Goal: Information Seeking & Learning: Learn about a topic

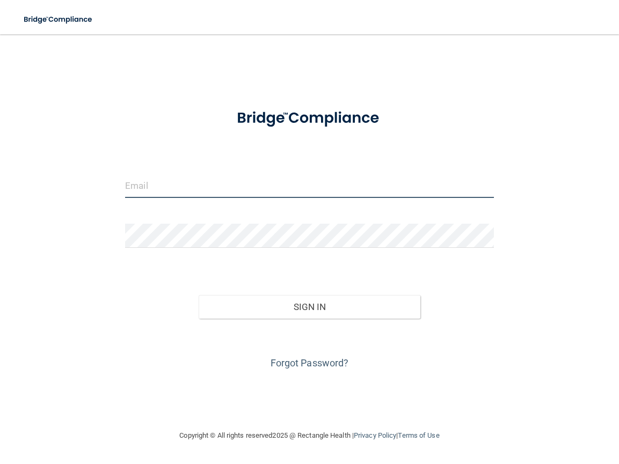
click at [227, 189] on input "email" at bounding box center [309, 186] width 369 height 24
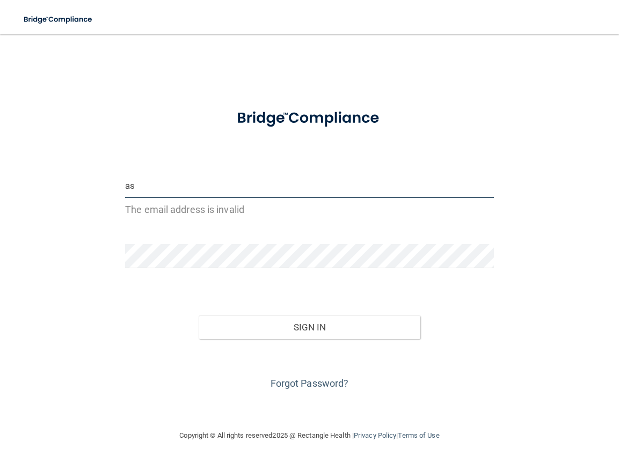
type input "a"
click at [165, 189] on input "email" at bounding box center [309, 186] width 369 height 24
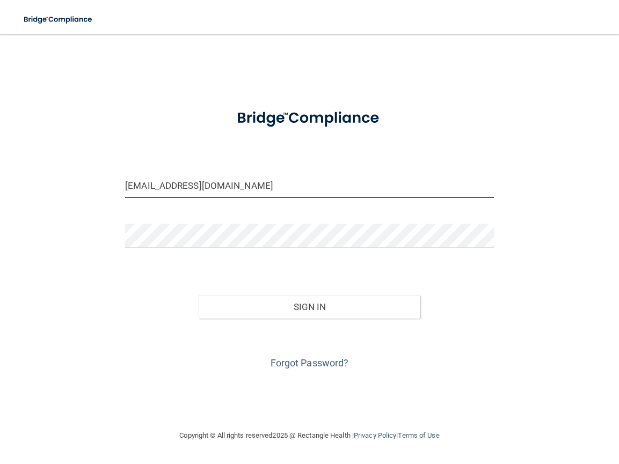
type input "[EMAIL_ADDRESS][DOMAIN_NAME]"
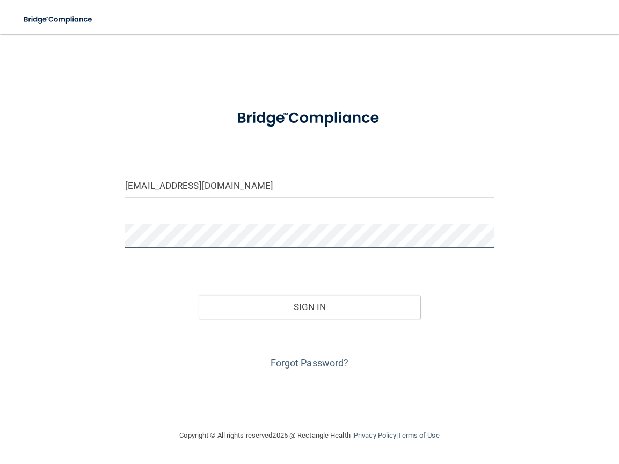
click at [199, 295] on button "Sign In" at bounding box center [309, 307] width 221 height 24
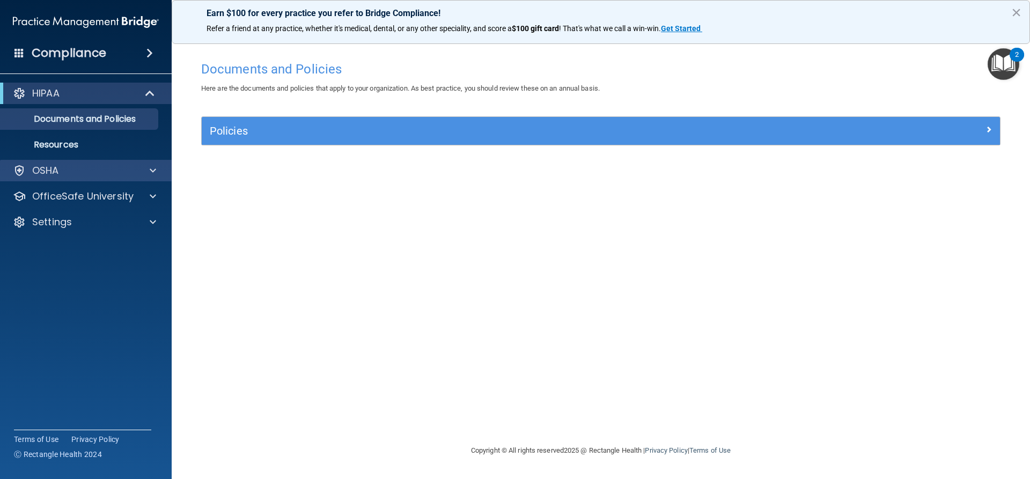
click at [127, 180] on div "OSHA" at bounding box center [86, 170] width 172 height 21
click at [152, 173] on span at bounding box center [153, 170] width 6 height 13
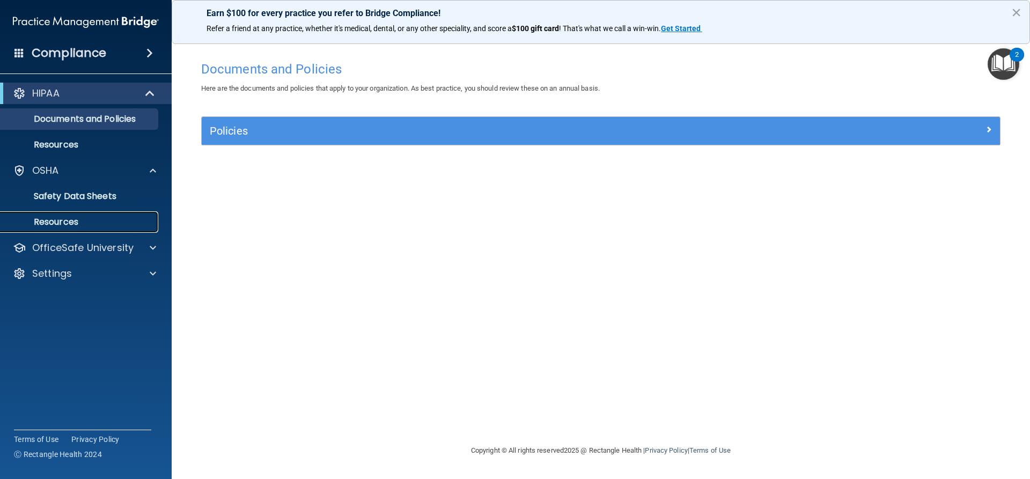
click at [80, 227] on p "Resources" at bounding box center [80, 222] width 146 height 11
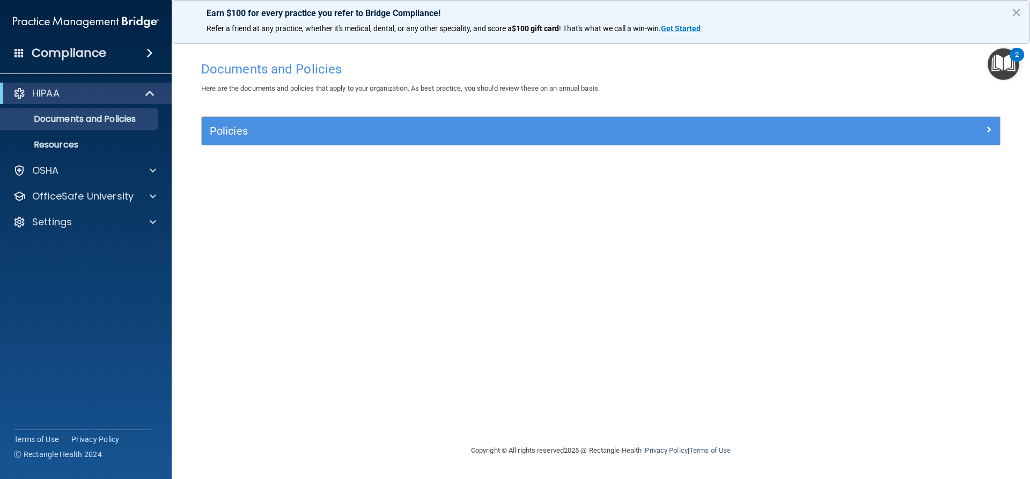
click at [148, 53] on span at bounding box center [149, 53] width 6 height 13
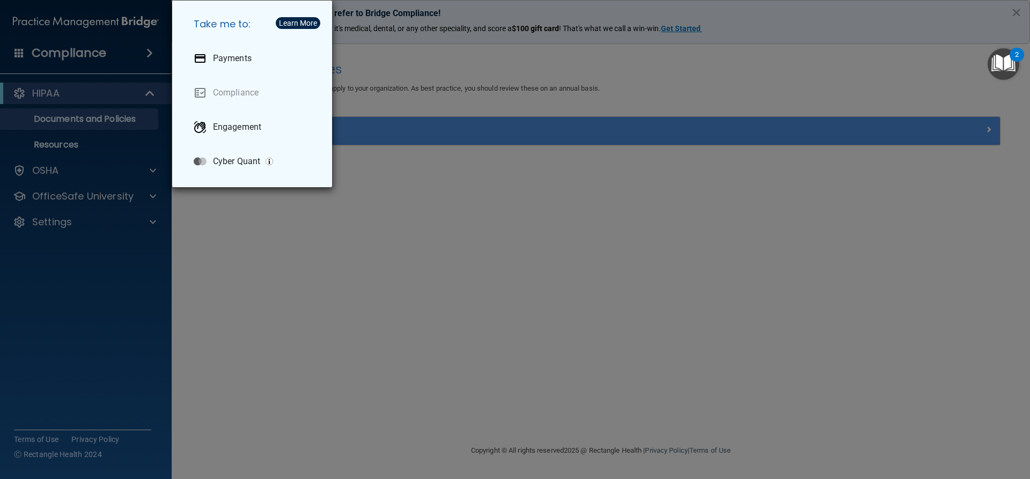
click at [128, 229] on div "Take me to: Payments Compliance Engagement Cyber Quant" at bounding box center [515, 239] width 1030 height 479
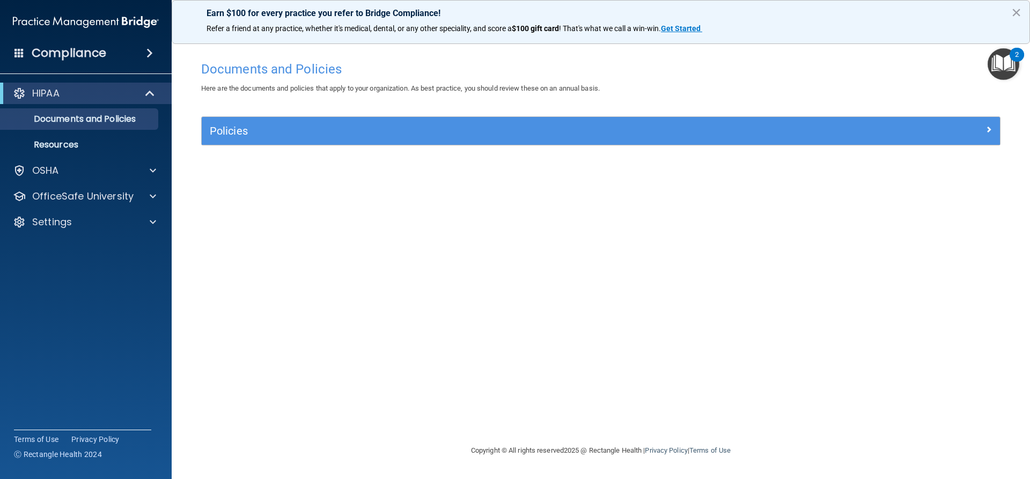
click at [998, 69] on img "Open Resource Center, 2 new notifications" at bounding box center [1004, 64] width 32 height 32
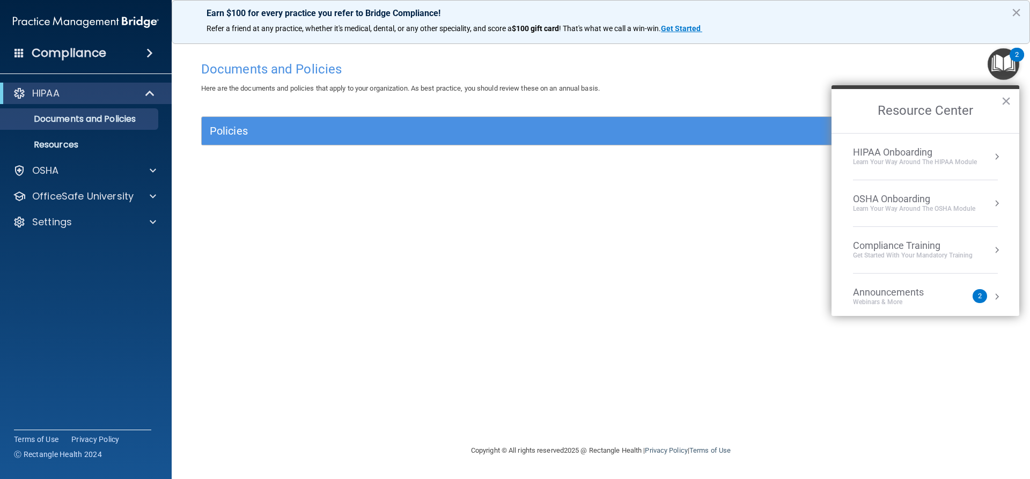
click at [930, 157] on div "HIPAA Onboarding" at bounding box center [915, 152] width 124 height 12
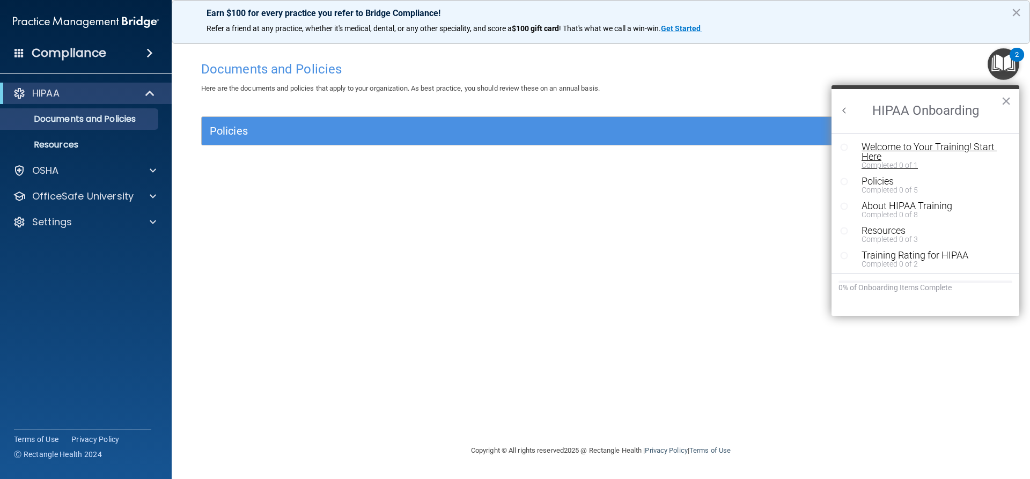
click at [939, 149] on div "Welcome to Your Training! Start Here" at bounding box center [930, 151] width 136 height 19
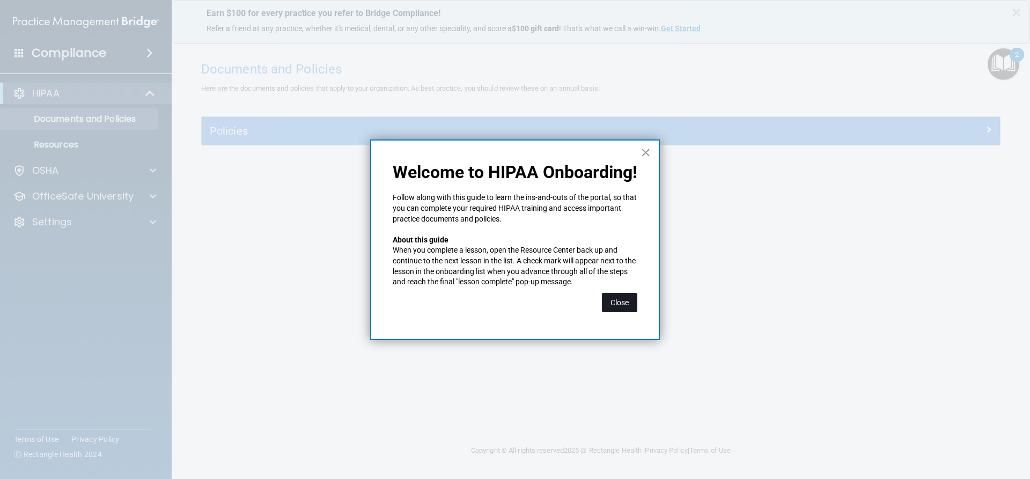
click at [614, 298] on button "Close" at bounding box center [619, 302] width 35 height 19
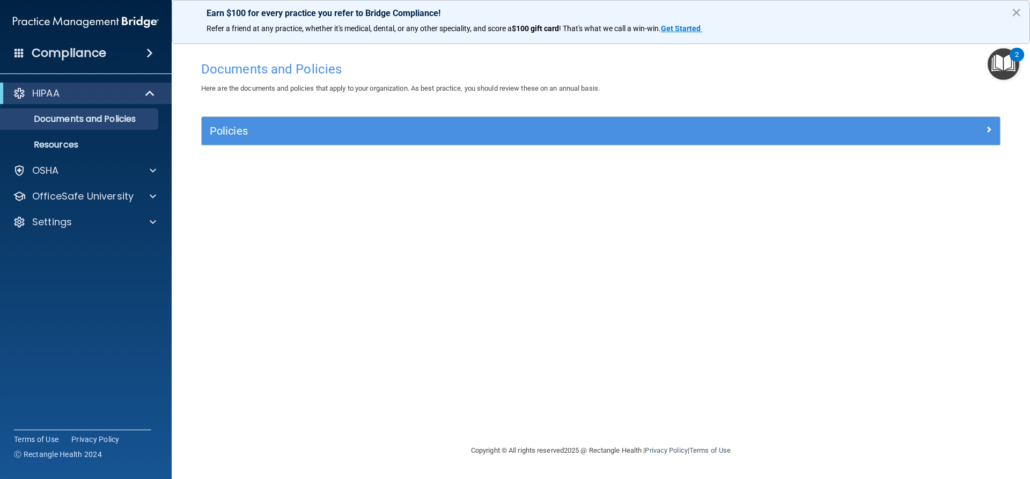
click at [1001, 62] on img "Open Resource Center, 2 new notifications" at bounding box center [1004, 64] width 32 height 32
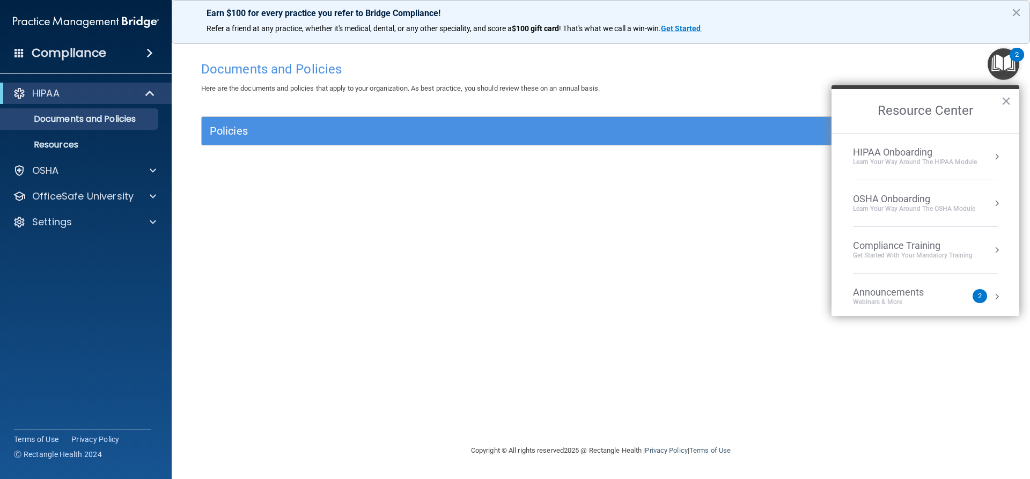
click at [893, 158] on div "Learn Your Way around the HIPAA module" at bounding box center [915, 162] width 124 height 9
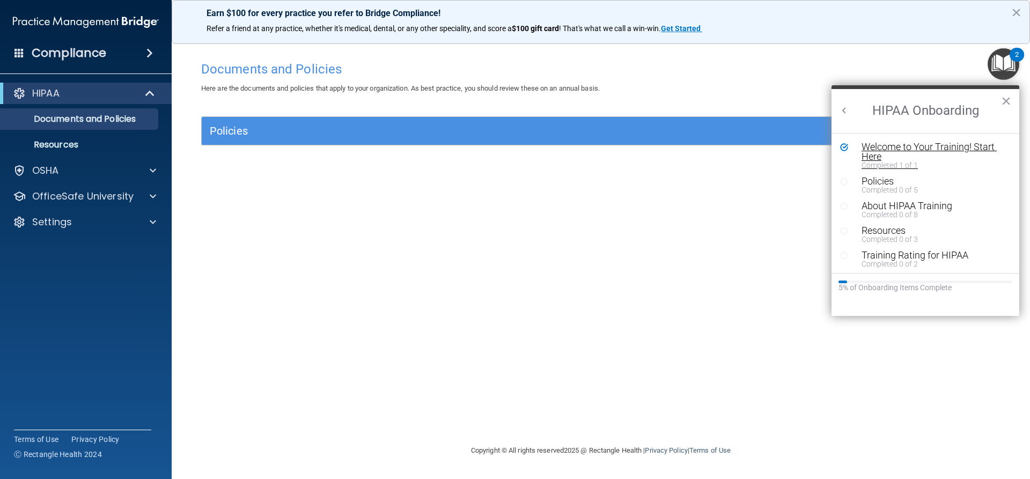
click at [881, 166] on div "Completed 1 of 1" at bounding box center [930, 166] width 136 height 8
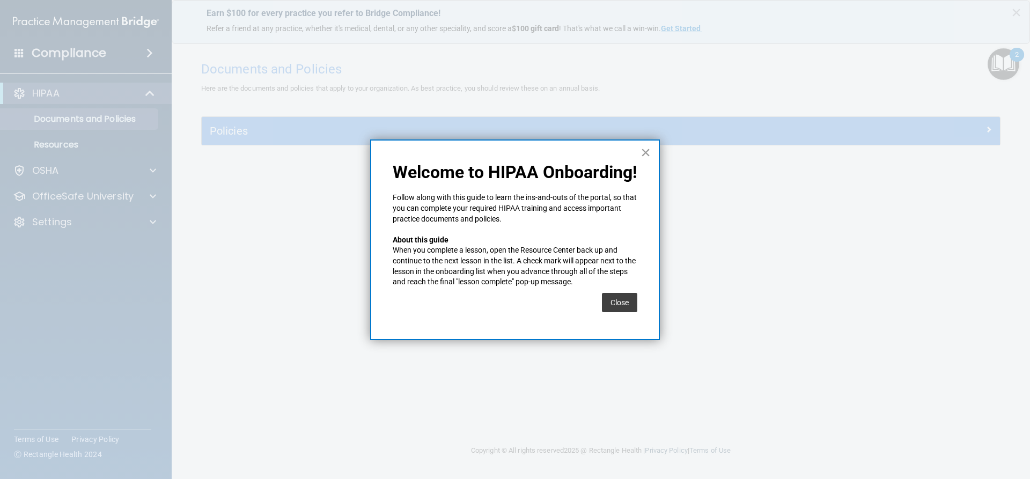
click at [645, 156] on button "×" at bounding box center [646, 152] width 10 height 17
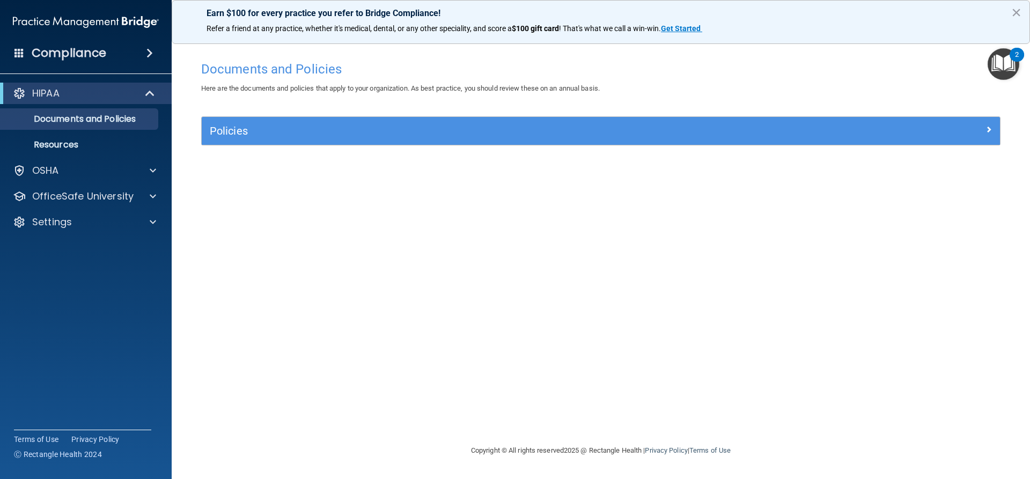
click at [1009, 58] on img "Open Resource Center, 2 new notifications" at bounding box center [1004, 64] width 32 height 32
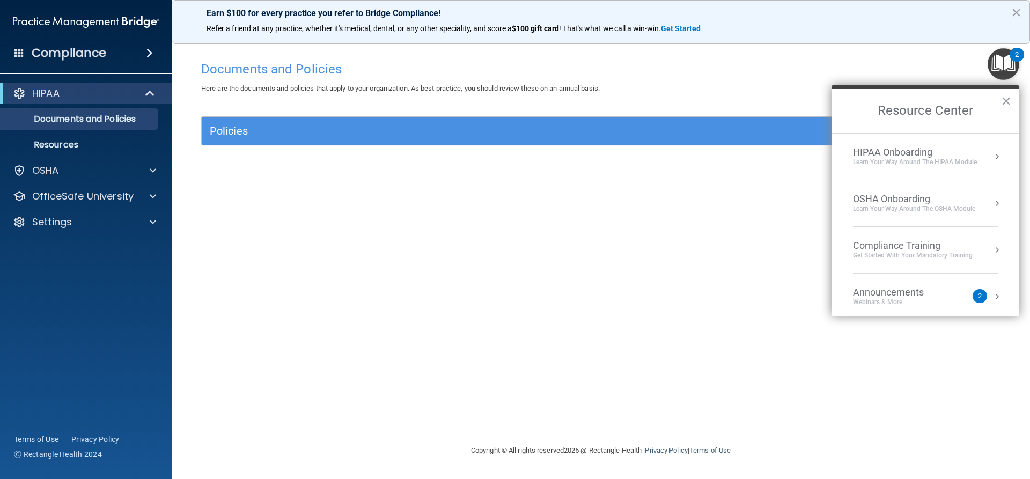
click at [953, 159] on div "Learn Your Way around the HIPAA module" at bounding box center [915, 162] width 124 height 9
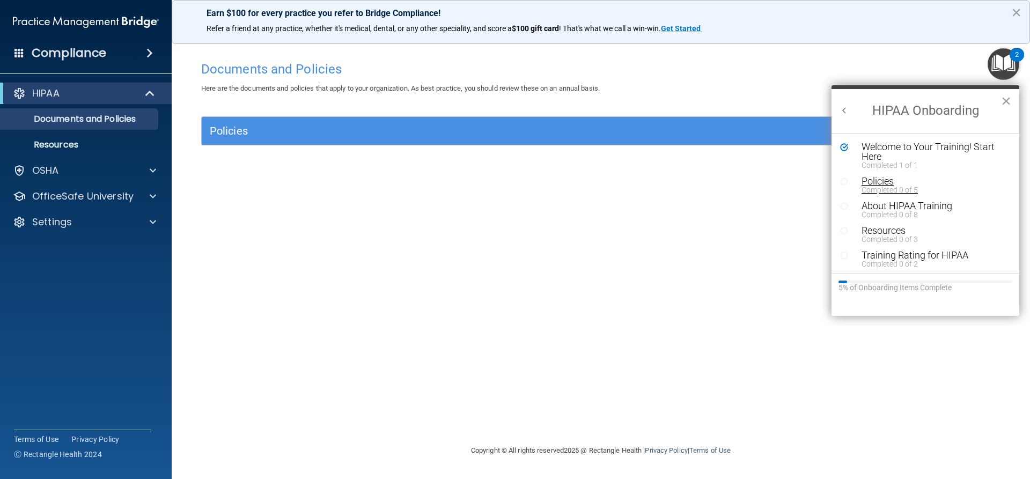
click at [877, 186] on div "Completed 0 of 5" at bounding box center [930, 190] width 136 height 8
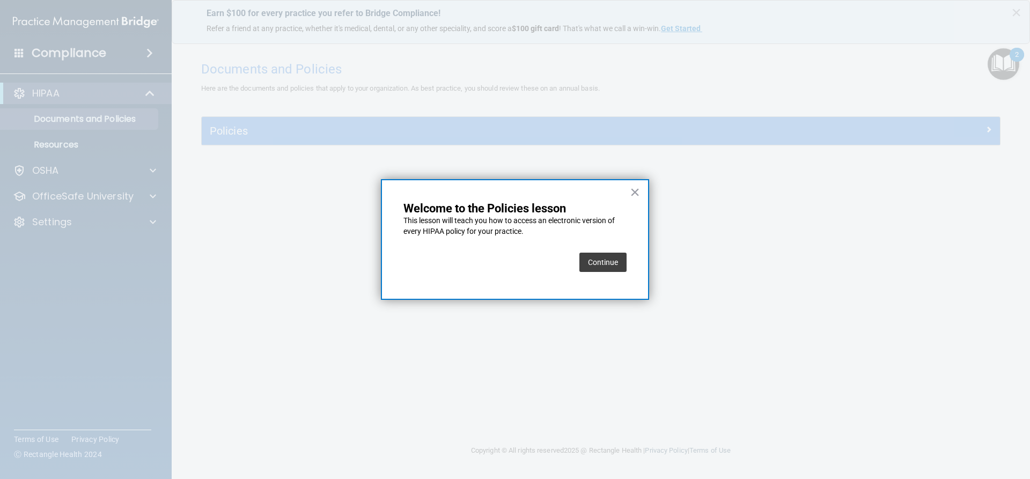
click at [589, 259] on button "Continue" at bounding box center [603, 262] width 47 height 19
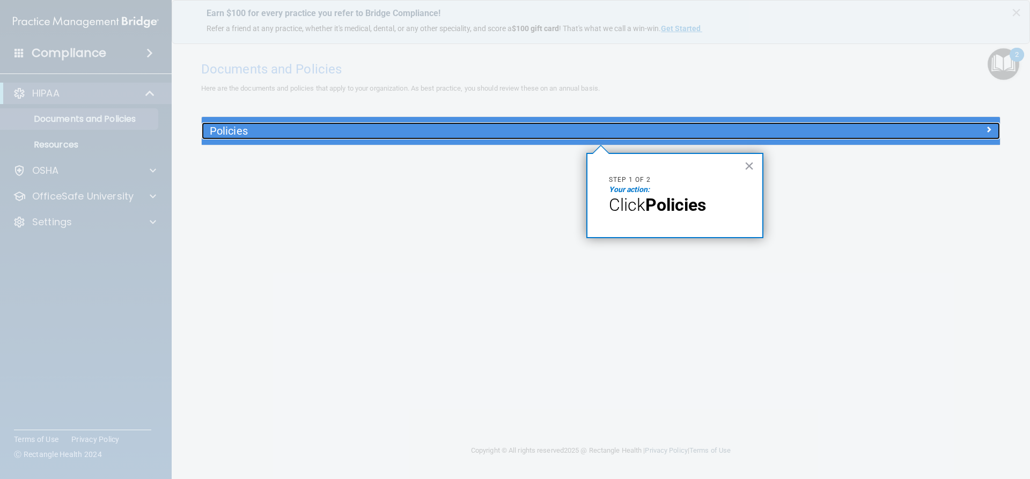
click at [277, 131] on h5 "Policies" at bounding box center [501, 131] width 583 height 12
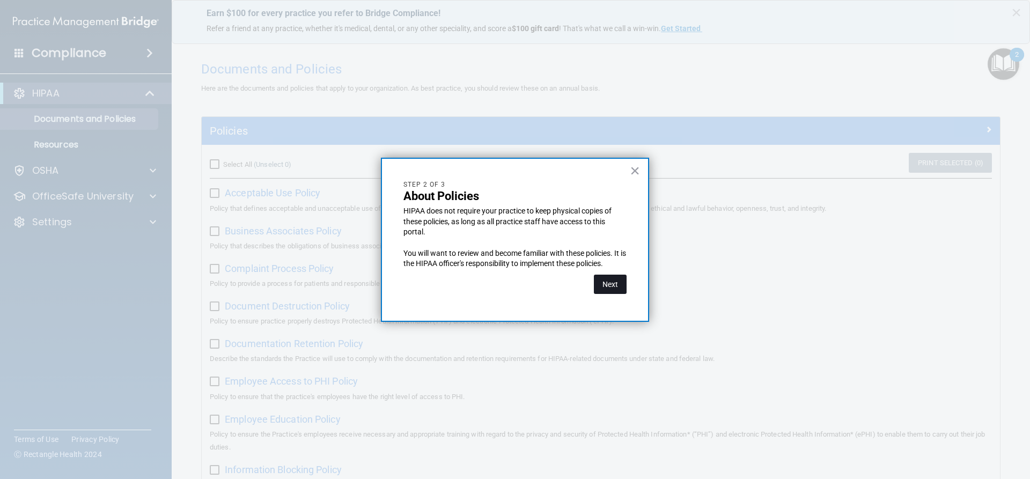
click at [607, 283] on button "Next" at bounding box center [610, 284] width 33 height 19
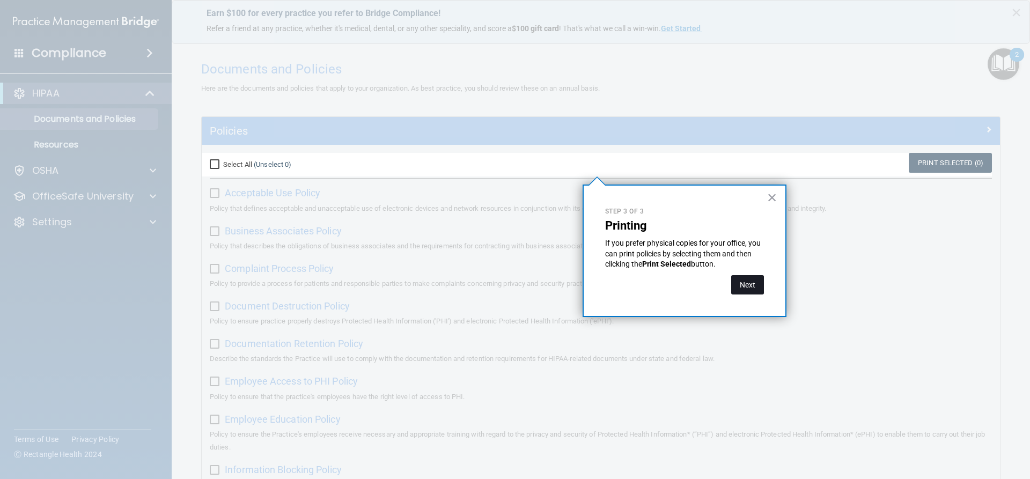
click at [758, 288] on button "Next" at bounding box center [747, 284] width 33 height 19
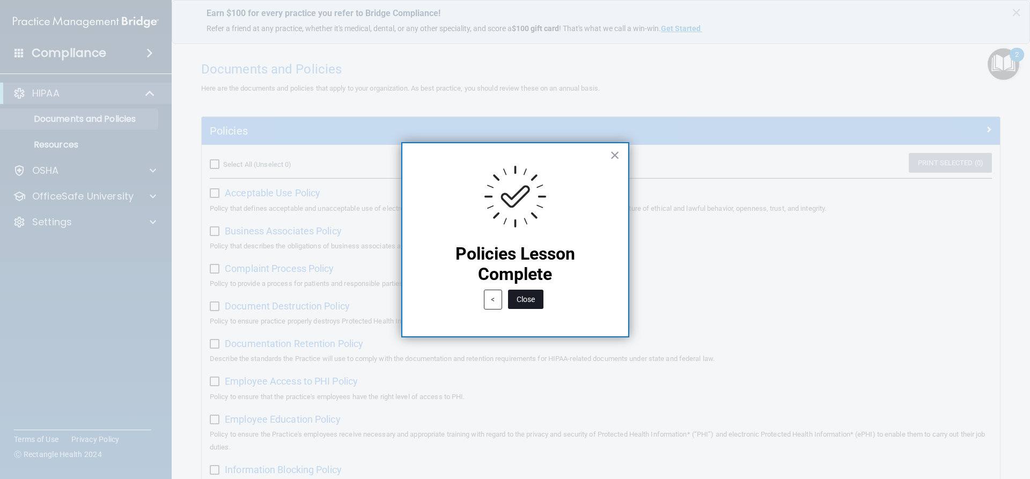
click at [532, 305] on button "Close" at bounding box center [525, 299] width 35 height 19
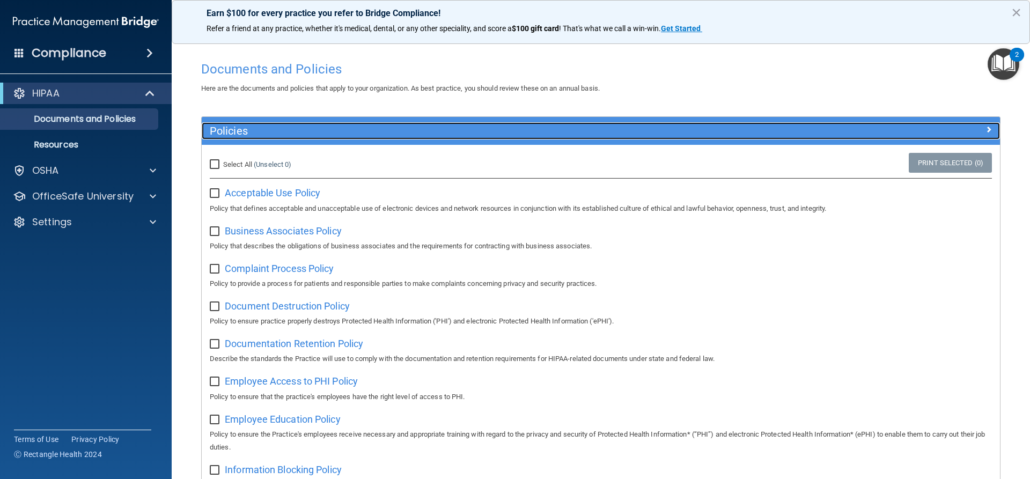
click at [986, 129] on span at bounding box center [989, 129] width 6 height 13
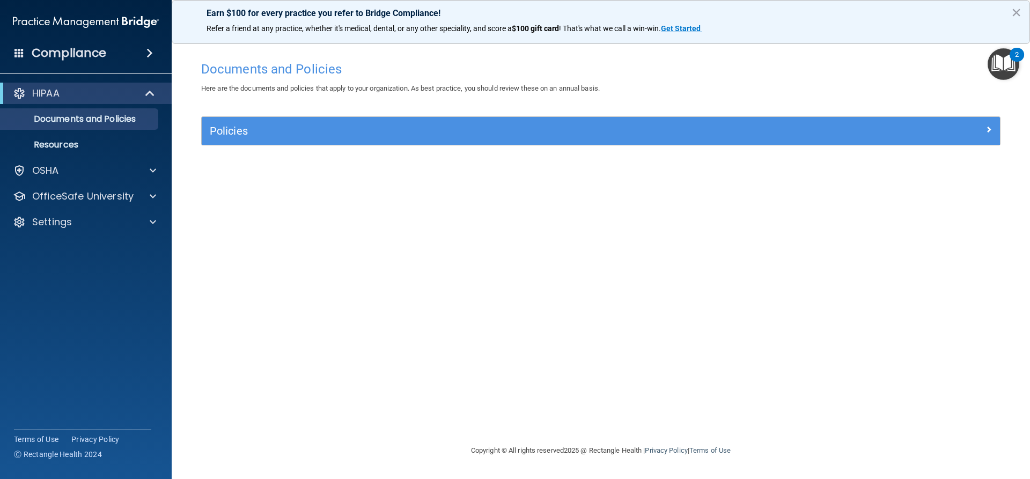
click at [1002, 64] on img "Open Resource Center, 2 new notifications" at bounding box center [1004, 64] width 32 height 32
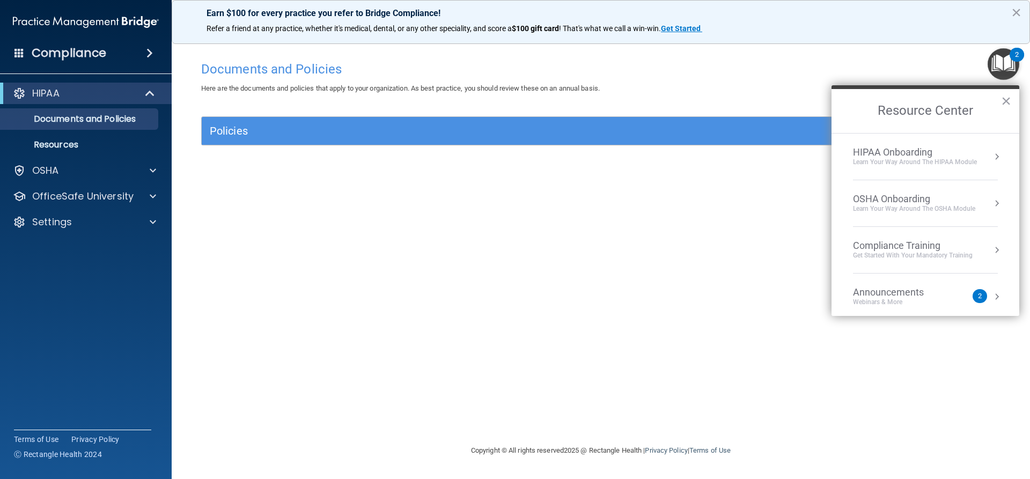
click at [919, 169] on li "HIPAA Onboarding Learn Your Way around the HIPAA module" at bounding box center [925, 157] width 145 height 47
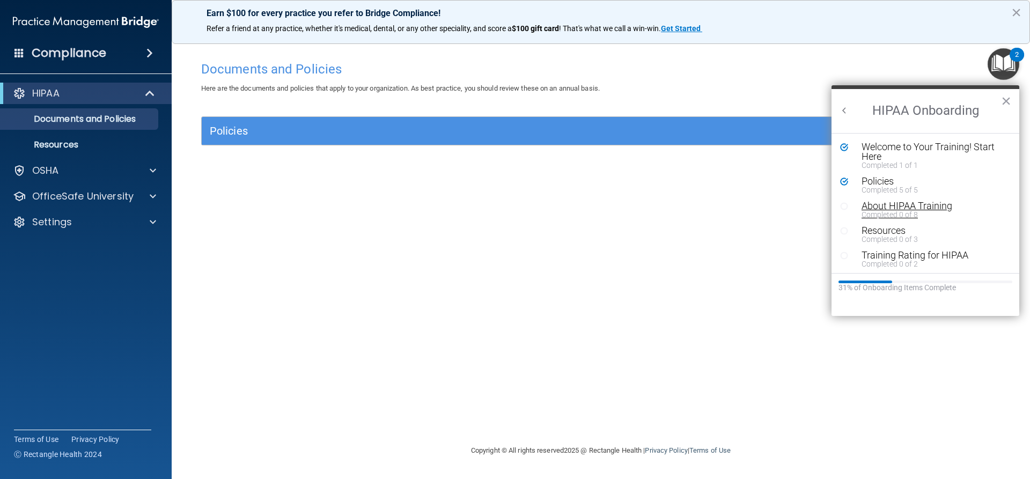
click at [904, 211] on div "Completed 0 of 8" at bounding box center [930, 215] width 136 height 8
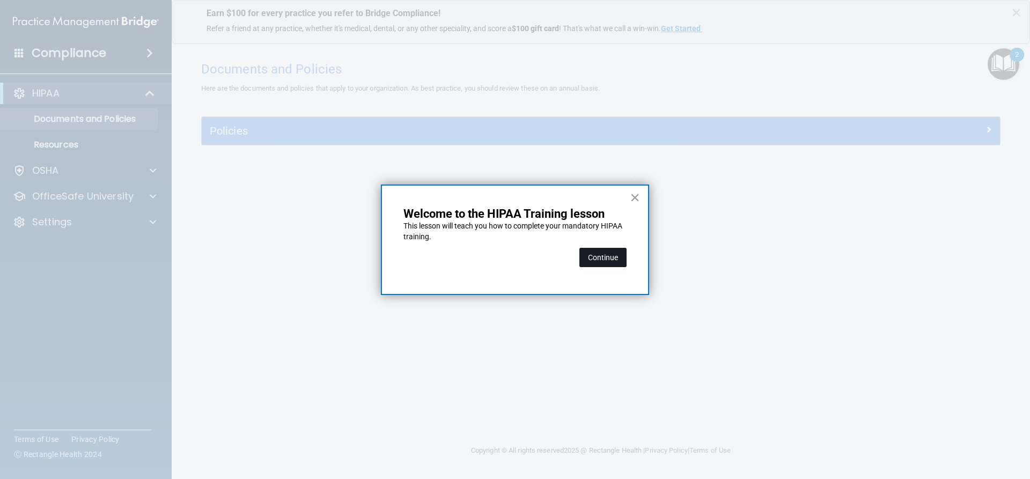
click at [595, 256] on button "Continue" at bounding box center [603, 257] width 47 height 19
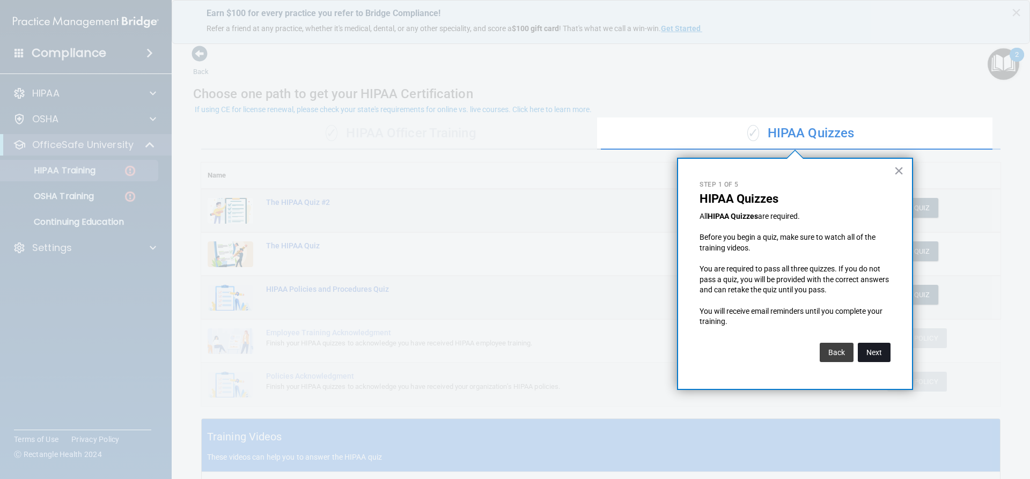
click at [866, 353] on button "Next" at bounding box center [874, 352] width 33 height 19
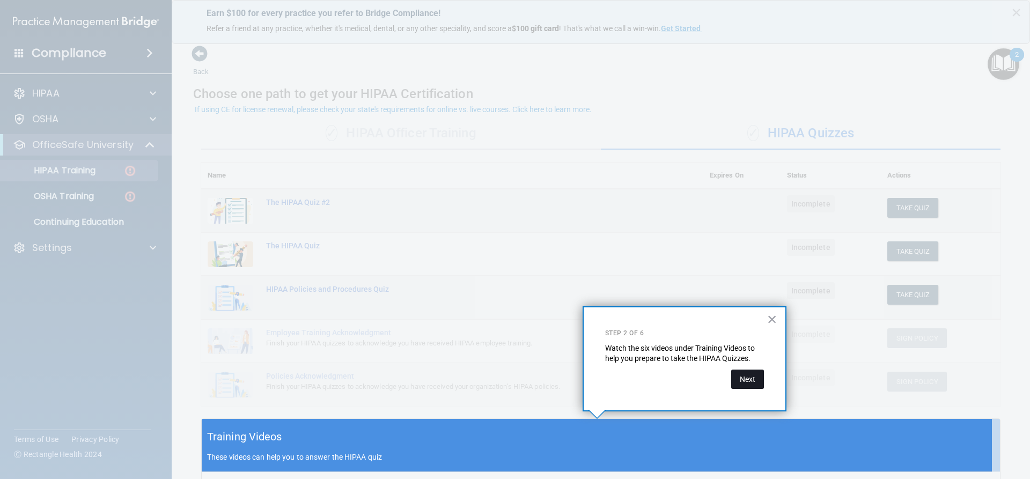
click at [754, 380] on button "Next" at bounding box center [747, 379] width 33 height 19
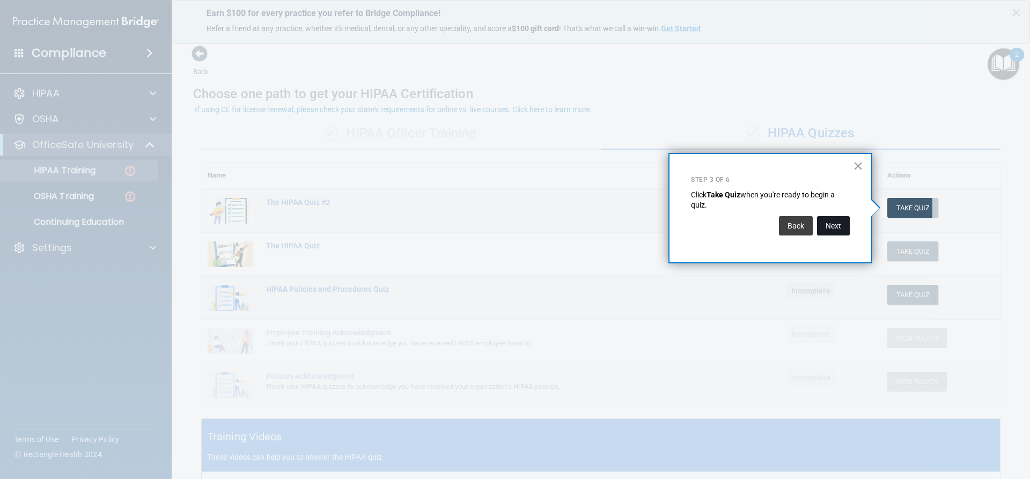
click at [832, 224] on button "Next" at bounding box center [833, 225] width 33 height 19
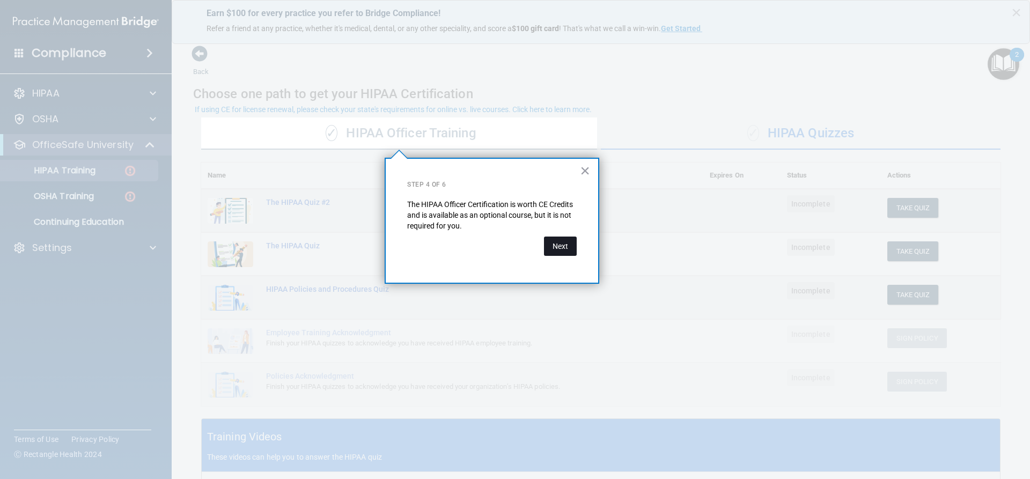
click at [568, 246] on button "Next" at bounding box center [560, 246] width 33 height 19
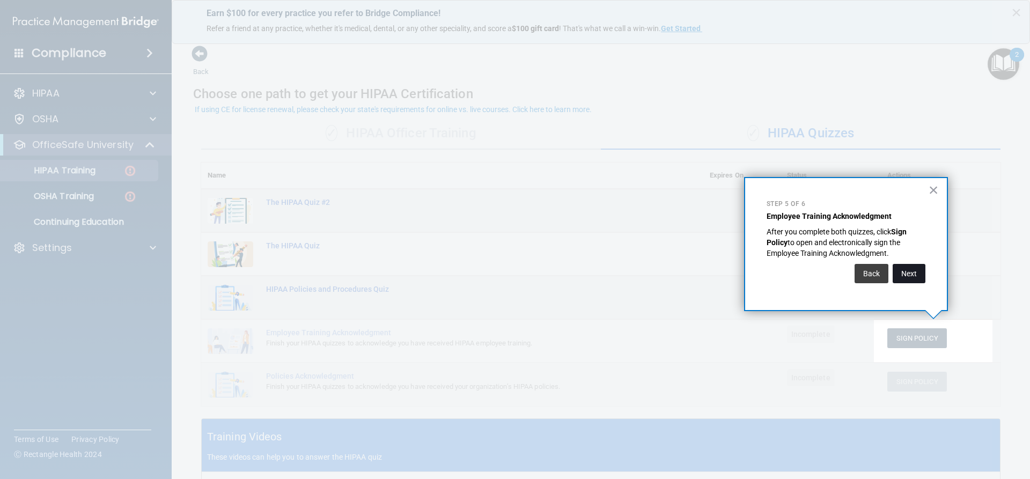
click at [903, 272] on button "Next" at bounding box center [909, 273] width 33 height 19
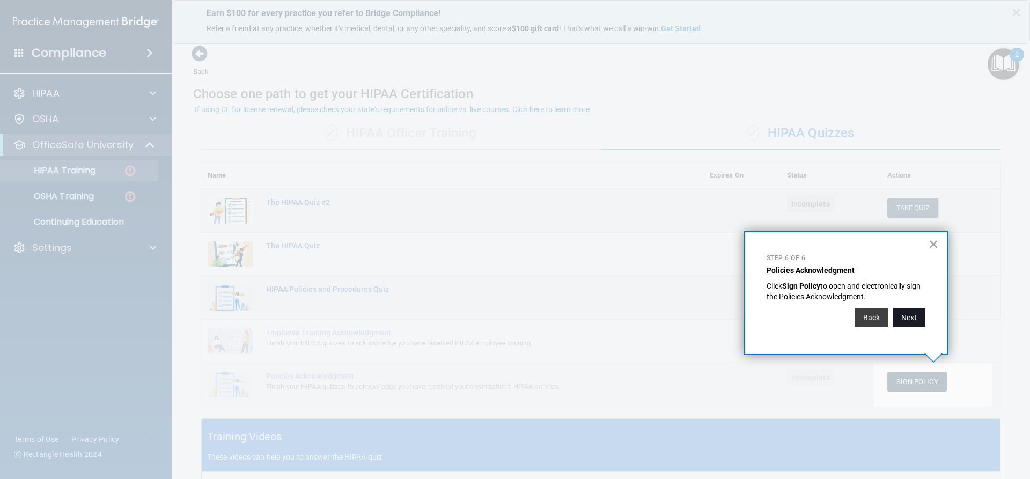
click at [907, 314] on button "Next" at bounding box center [909, 317] width 33 height 19
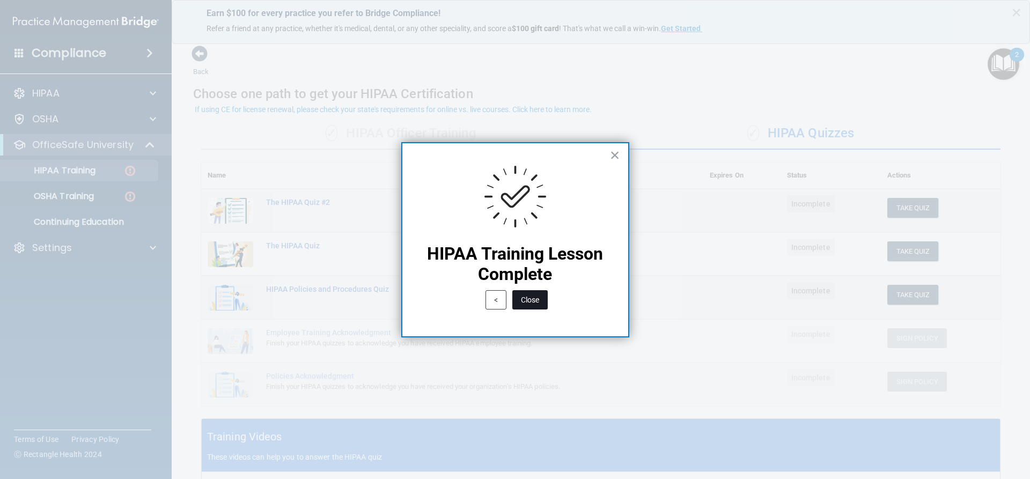
click at [533, 299] on button "Close" at bounding box center [529, 299] width 35 height 19
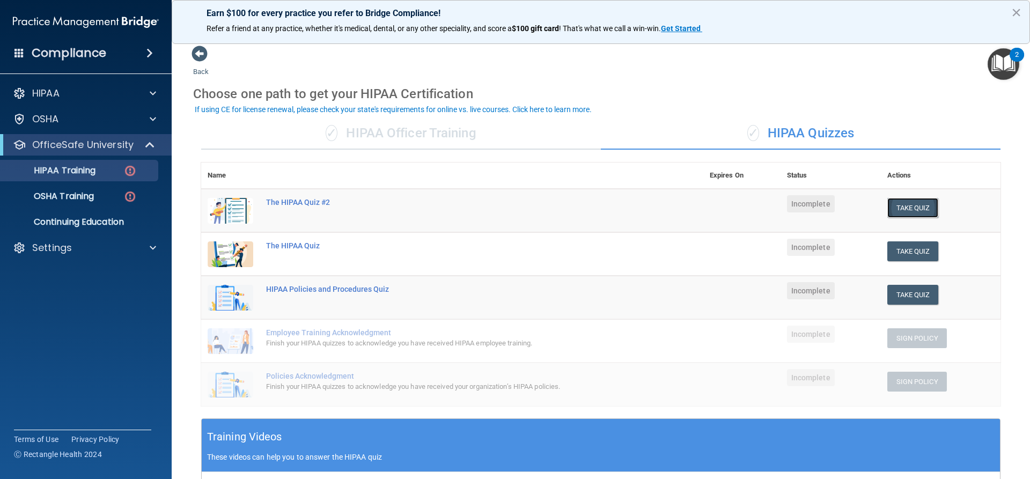
click at [919, 210] on button "Take Quiz" at bounding box center [914, 208] width 52 height 20
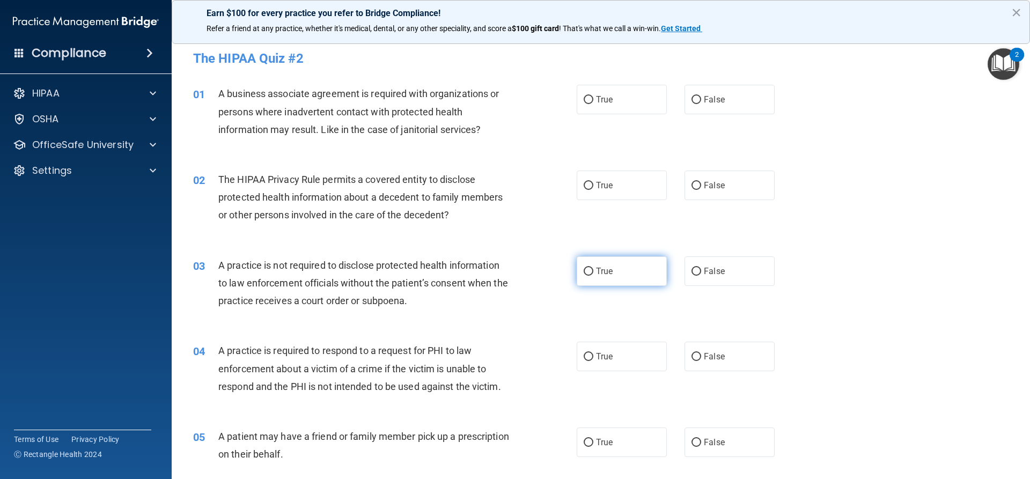
click at [589, 277] on label "True" at bounding box center [622, 271] width 90 height 30
click at [589, 276] on input "True" at bounding box center [589, 272] width 10 height 8
radio input "true"
click at [153, 168] on span at bounding box center [153, 170] width 6 height 13
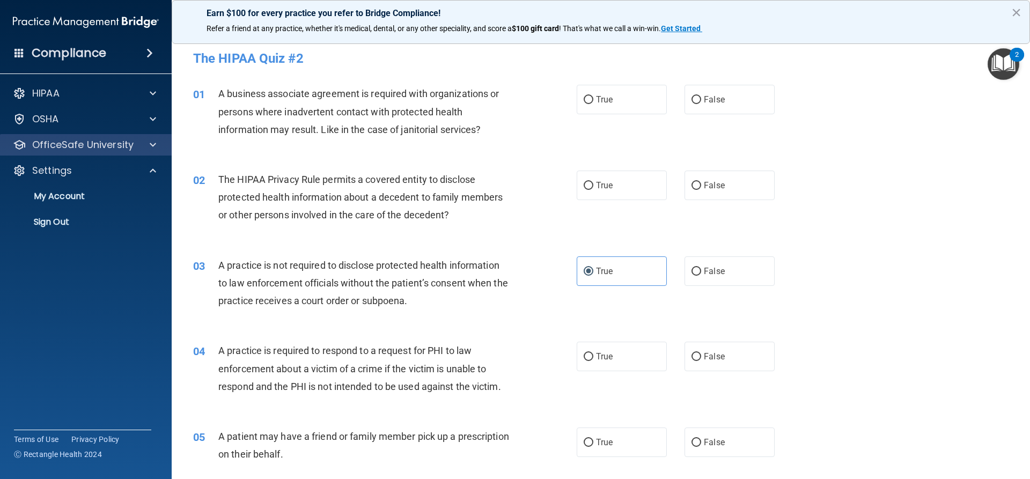
click at [158, 151] on div "OfficeSafe University" at bounding box center [86, 144] width 172 height 21
click at [157, 148] on div at bounding box center [151, 144] width 27 height 13
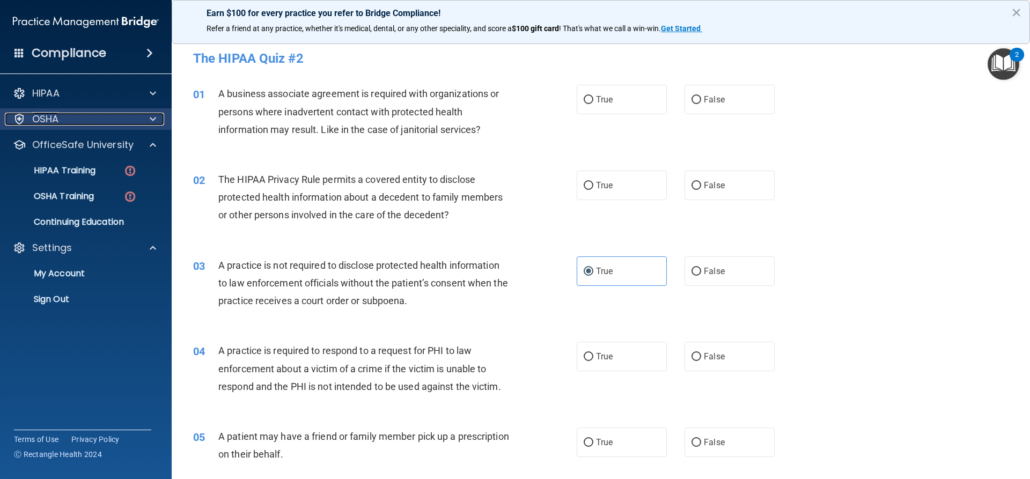
click at [157, 124] on div at bounding box center [151, 119] width 27 height 13
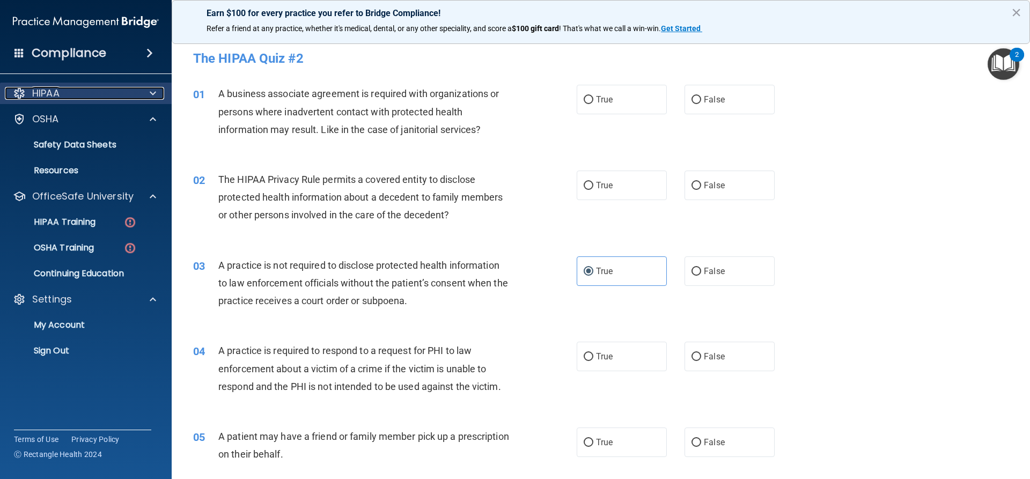
click at [155, 96] on span at bounding box center [153, 93] width 6 height 13
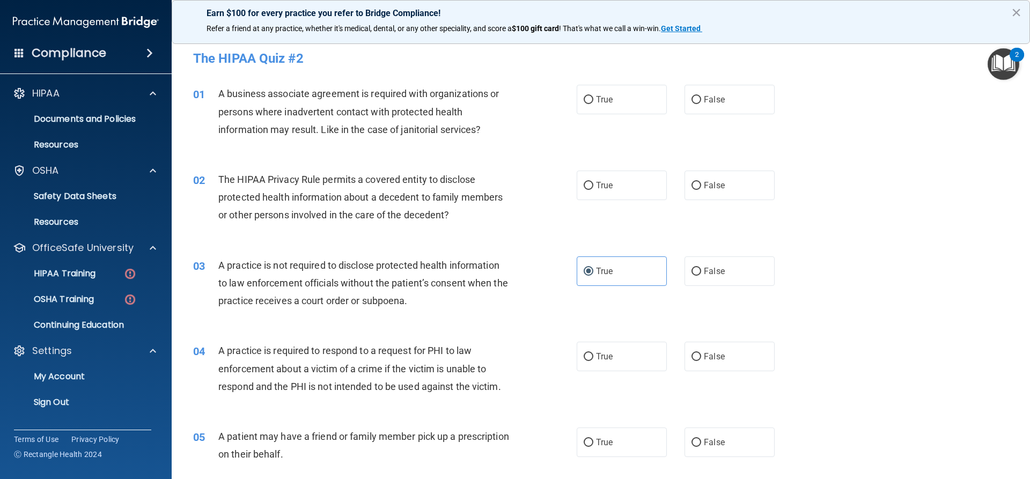
click at [1001, 68] on img "Open Resource Center, 2 new notifications" at bounding box center [1004, 64] width 32 height 32
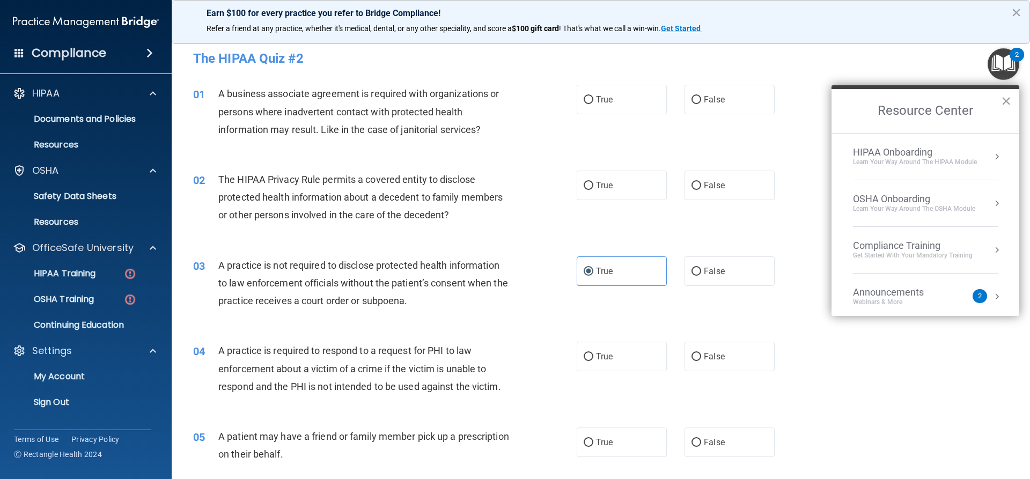
click at [992, 157] on button "Resource Center" at bounding box center [997, 156] width 11 height 11
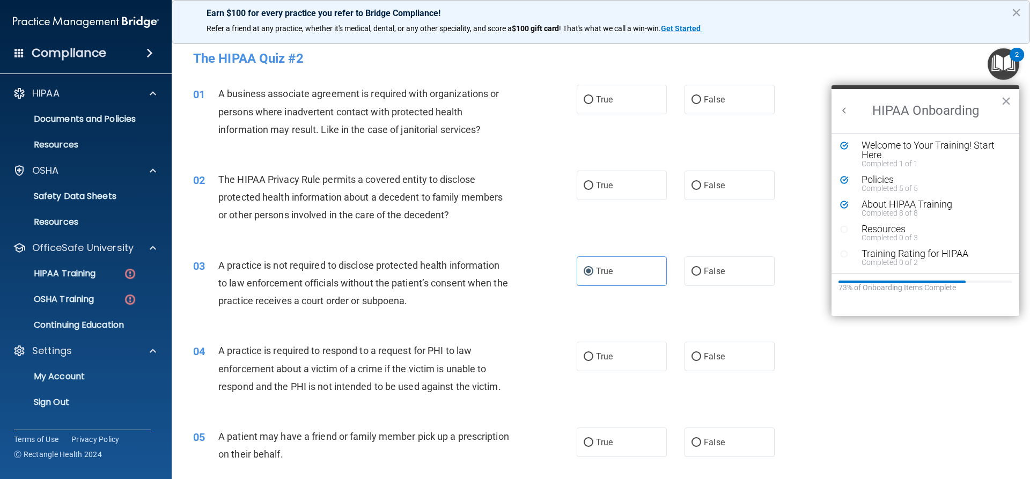
scroll to position [2, 0]
click at [964, 149] on div "Welcome to Your Training! Start Here" at bounding box center [930, 149] width 136 height 19
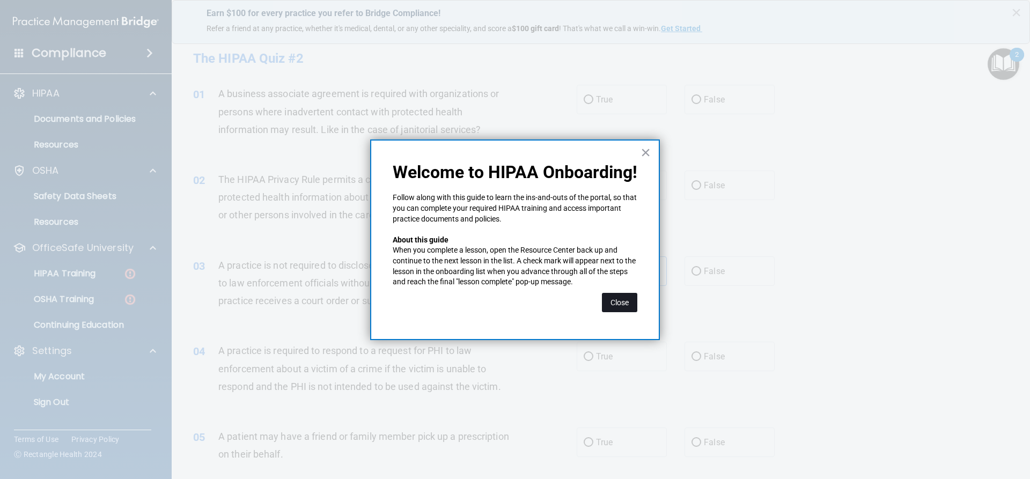
click at [612, 297] on button "Close" at bounding box center [619, 302] width 35 height 19
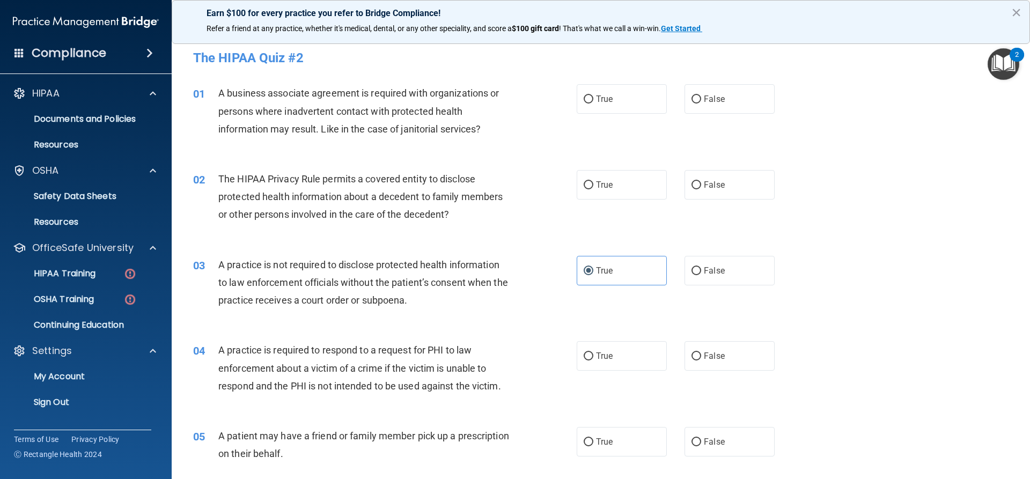
scroll to position [0, 0]
click at [135, 173] on div "OSHA" at bounding box center [71, 170] width 133 height 13
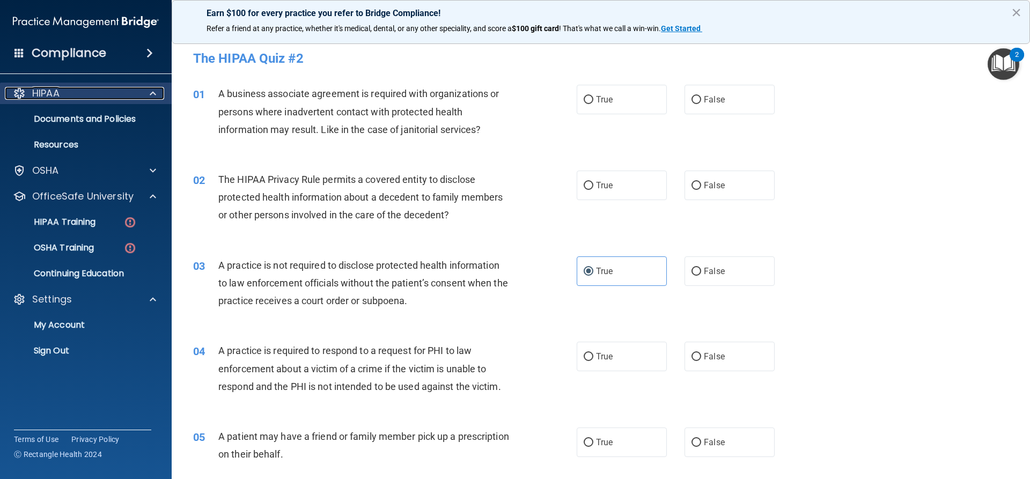
click at [153, 96] on span at bounding box center [153, 93] width 6 height 13
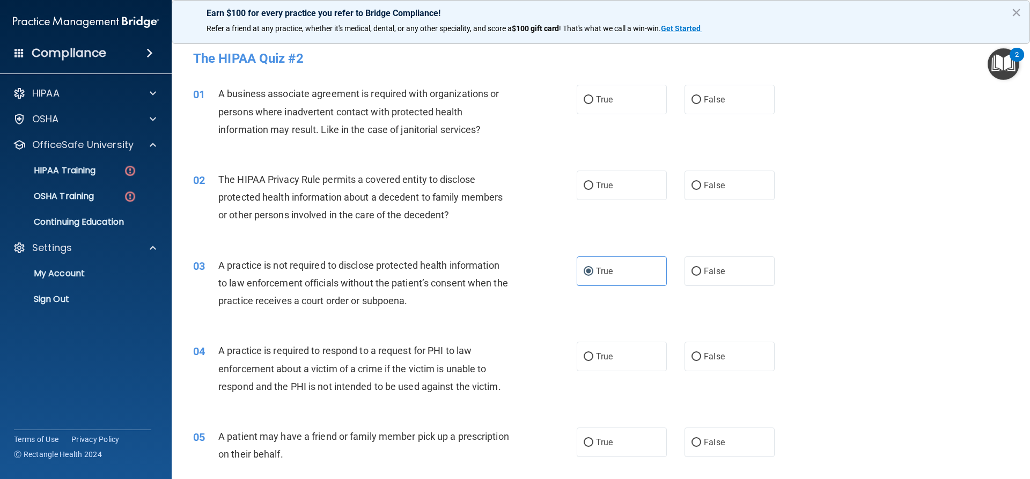
click at [149, 54] on span at bounding box center [149, 53] width 6 height 13
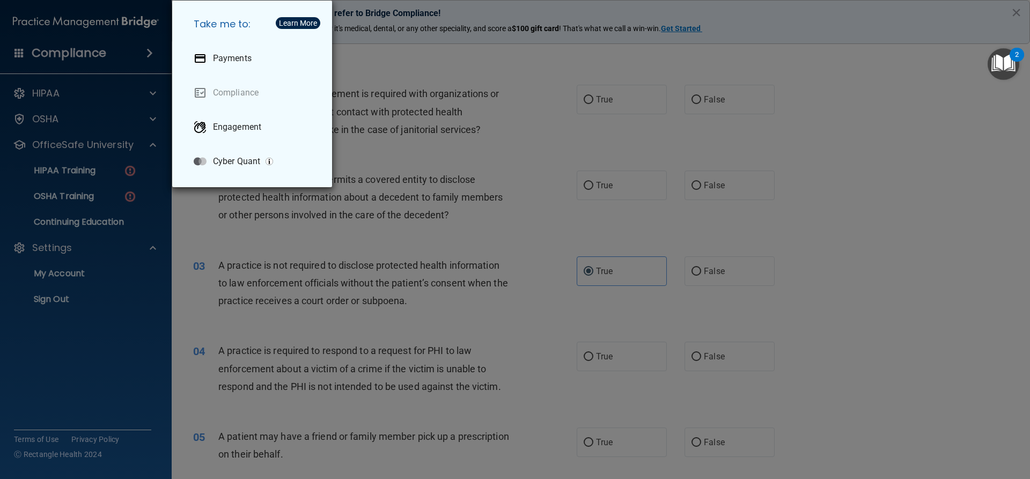
click at [143, 53] on div "Take me to: Payments Compliance Engagement Cyber Quant" at bounding box center [515, 239] width 1030 height 479
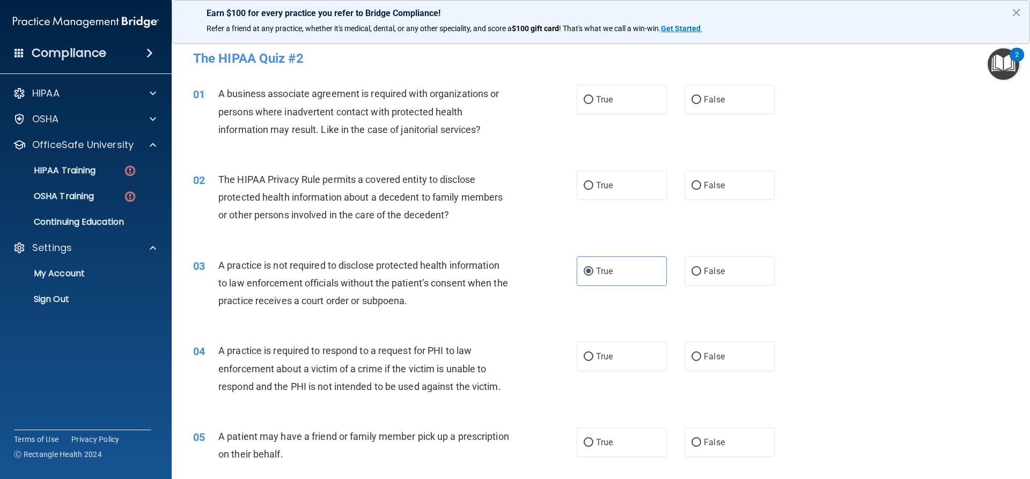
click at [997, 68] on img "Open Resource Center, 2 new notifications" at bounding box center [1004, 64] width 32 height 32
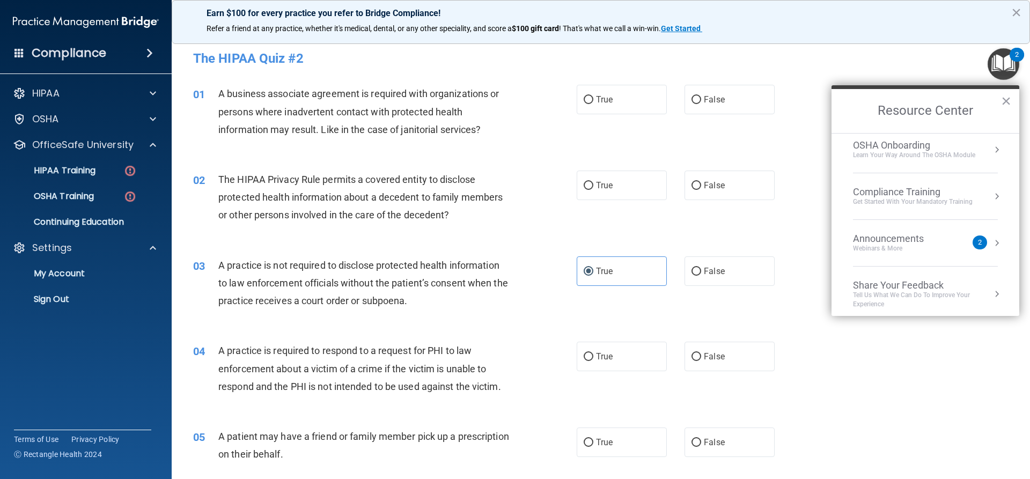
scroll to position [60, 0]
click at [906, 189] on div "Compliance Training" at bounding box center [913, 186] width 120 height 12
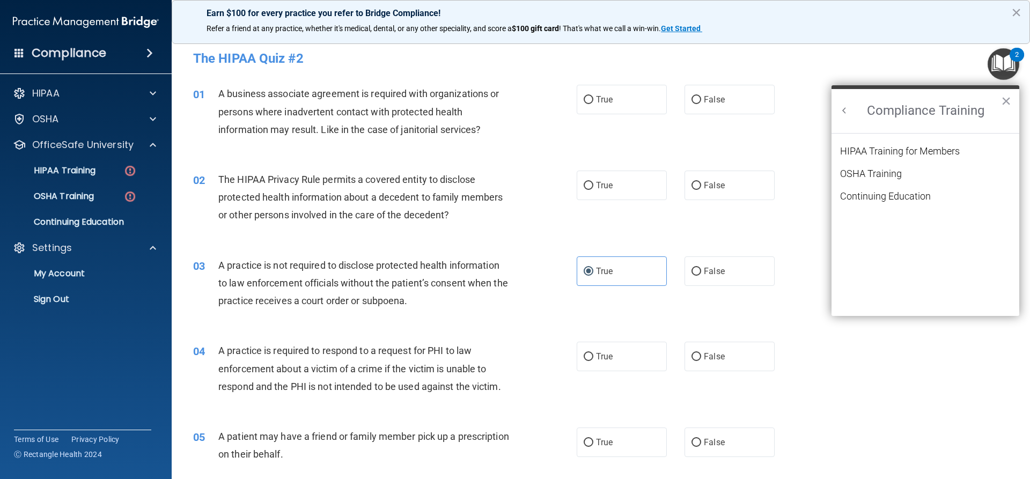
scroll to position [0, 0]
click at [885, 173] on div "OSHA Training" at bounding box center [871, 174] width 62 height 10
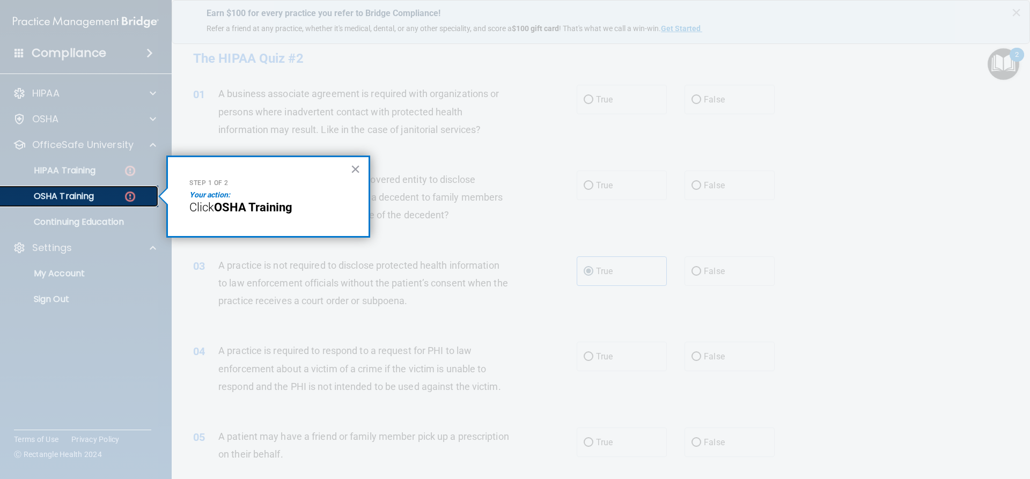
click at [110, 199] on div "OSHA Training" at bounding box center [80, 196] width 146 height 11
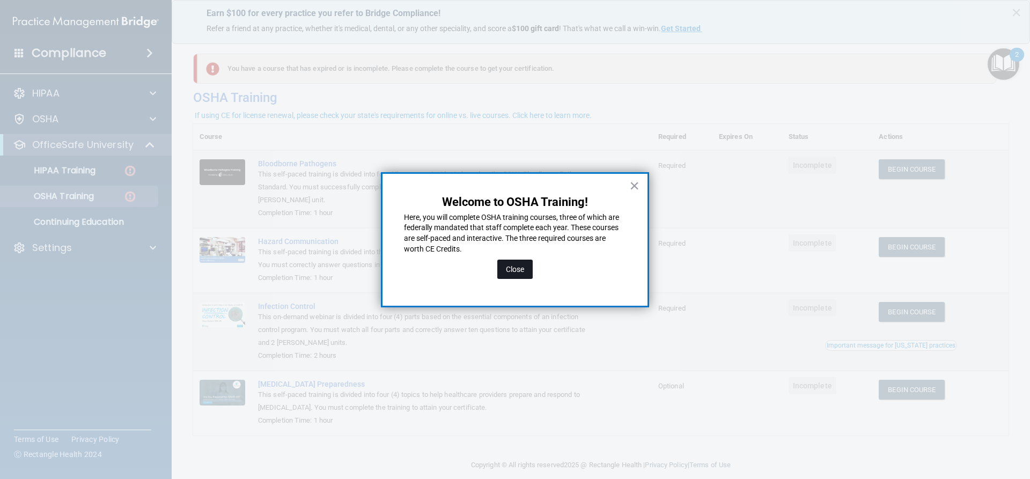
click at [522, 261] on button "Close" at bounding box center [514, 269] width 35 height 19
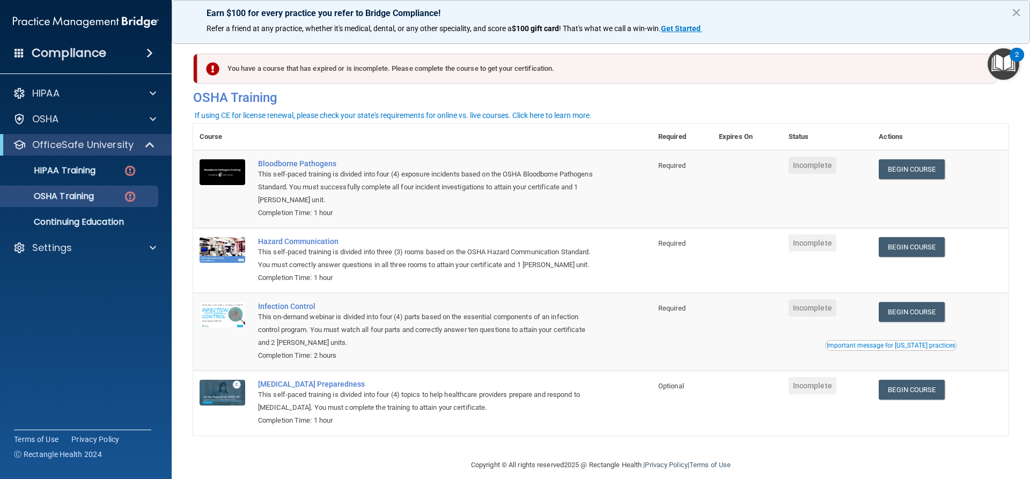
click at [525, 187] on div "This self-paced training is divided into four (4) exposure incidents based on t…" at bounding box center [428, 187] width 340 height 39
click at [929, 171] on link "Begin Course" at bounding box center [911, 169] width 65 height 20
click at [99, 169] on div "HIPAA Training" at bounding box center [80, 170] width 146 height 11
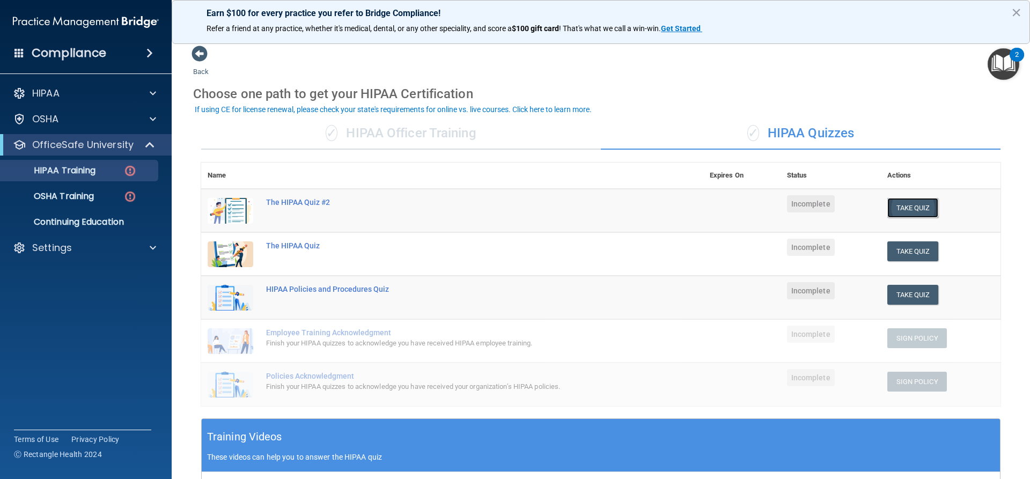
click at [892, 210] on button "Take Quiz" at bounding box center [914, 208] width 52 height 20
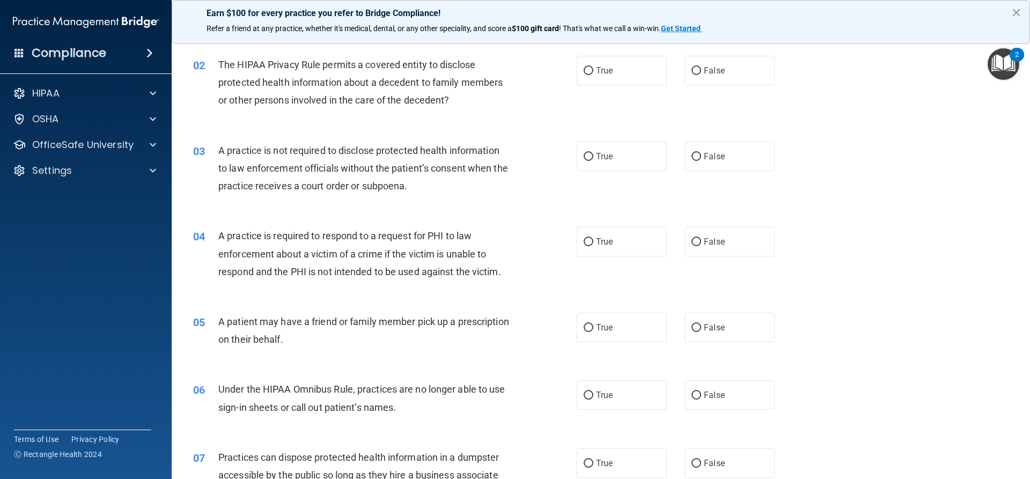
scroll to position [107, 0]
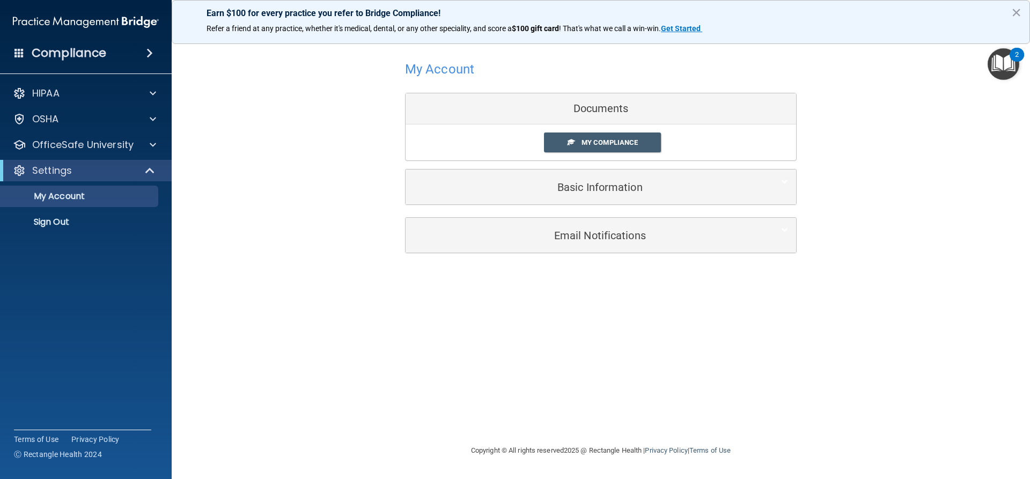
click at [638, 101] on div "Documents" at bounding box center [601, 108] width 391 height 31
click at [630, 216] on div "My Account Documents My Compliance My Compliance My BAA Basic Information Full …" at bounding box center [601, 131] width 392 height 172
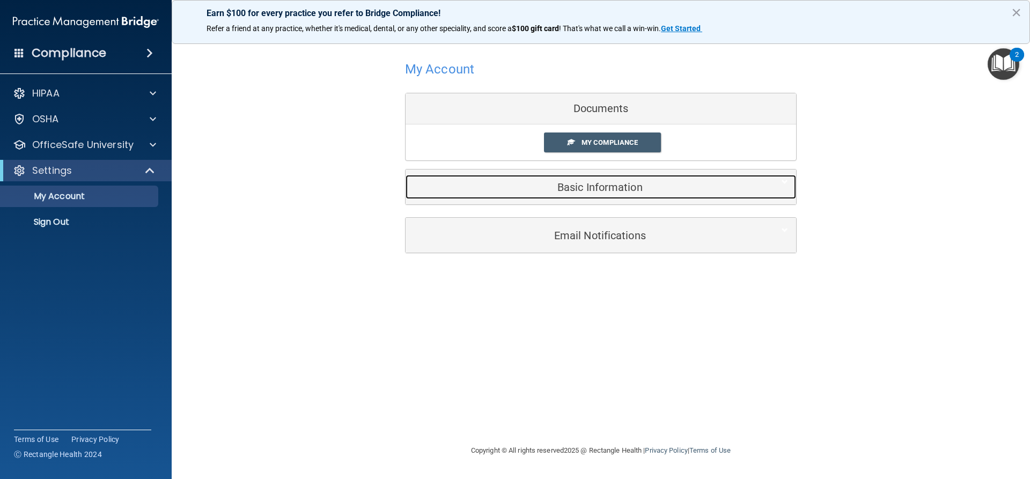
click at [629, 198] on div "Basic Information" at bounding box center [585, 187] width 358 height 24
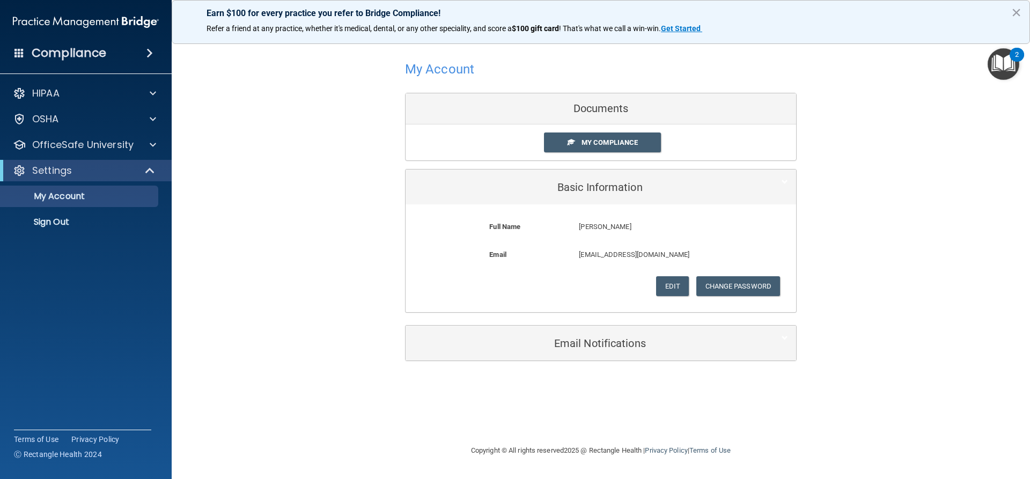
click at [619, 239] on div "Ashley Campbell Ashley" at bounding box center [660, 231] width 179 height 20
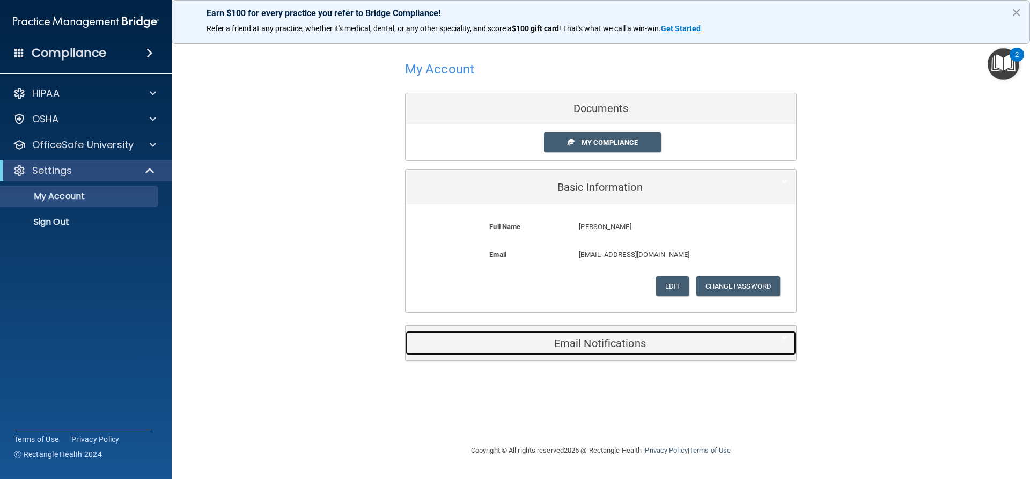
click at [610, 344] on h5 "Email Notifications" at bounding box center [585, 344] width 342 height 12
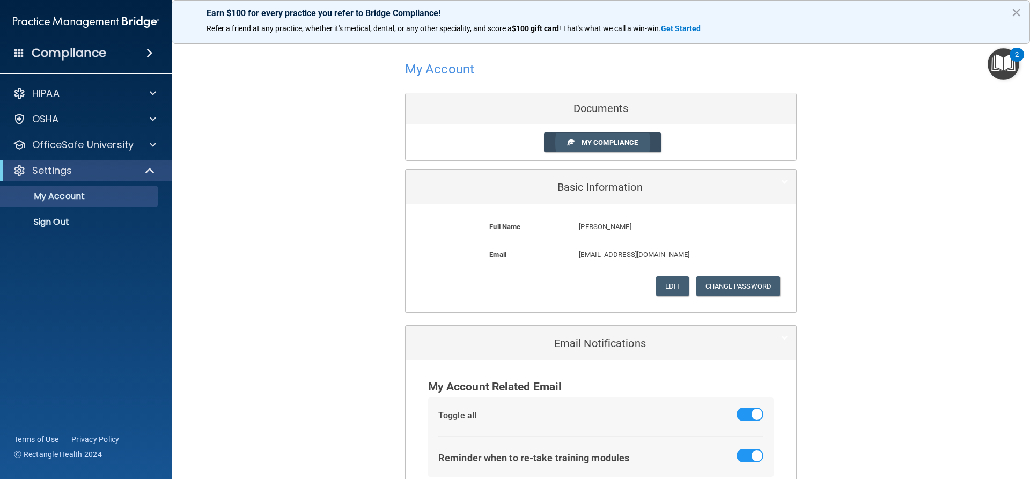
click at [574, 137] on link "My Compliance" at bounding box center [603, 143] width 118 height 20
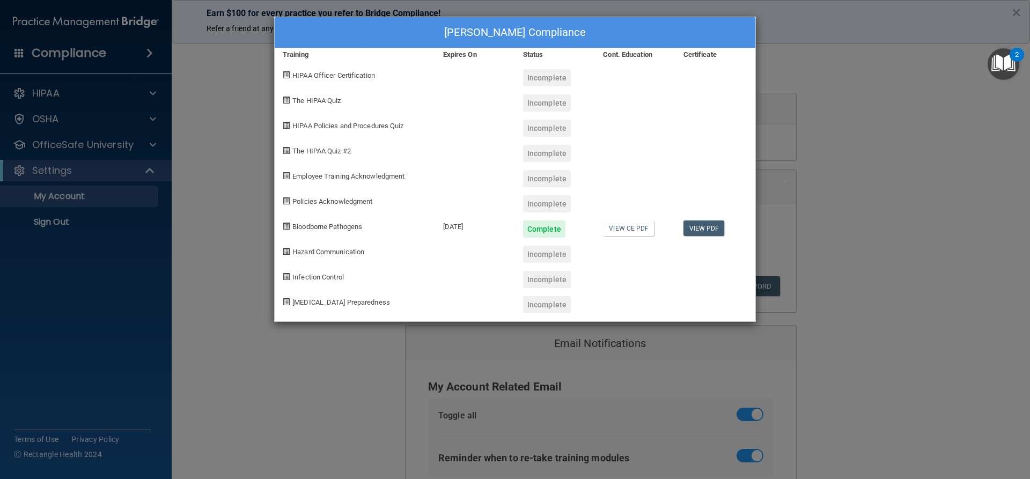
click at [856, 241] on div "Ashley Campbell's Compliance Training Expires On Status Cont. Education Certifi…" at bounding box center [515, 239] width 1030 height 479
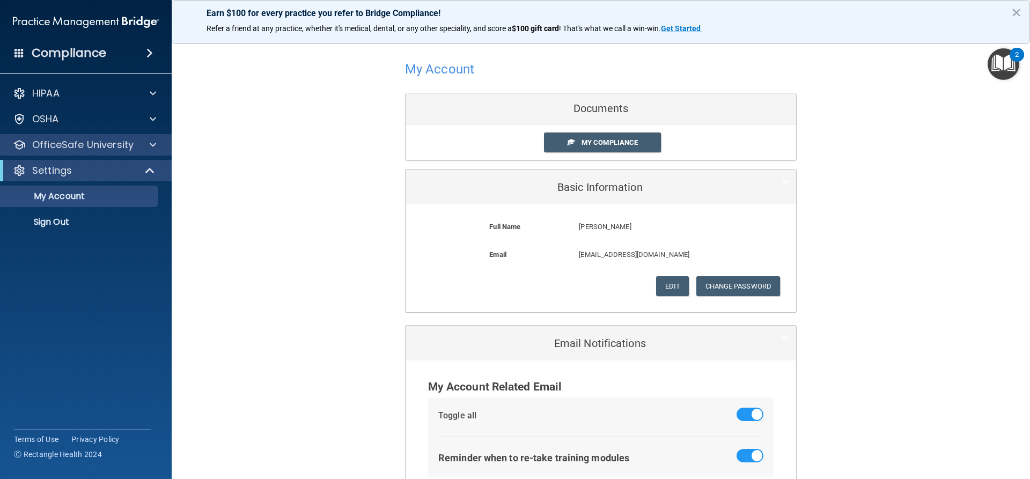
click at [108, 137] on div "OfficeSafe University" at bounding box center [86, 144] width 172 height 21
click at [110, 120] on div "OSHA" at bounding box center [71, 119] width 133 height 13
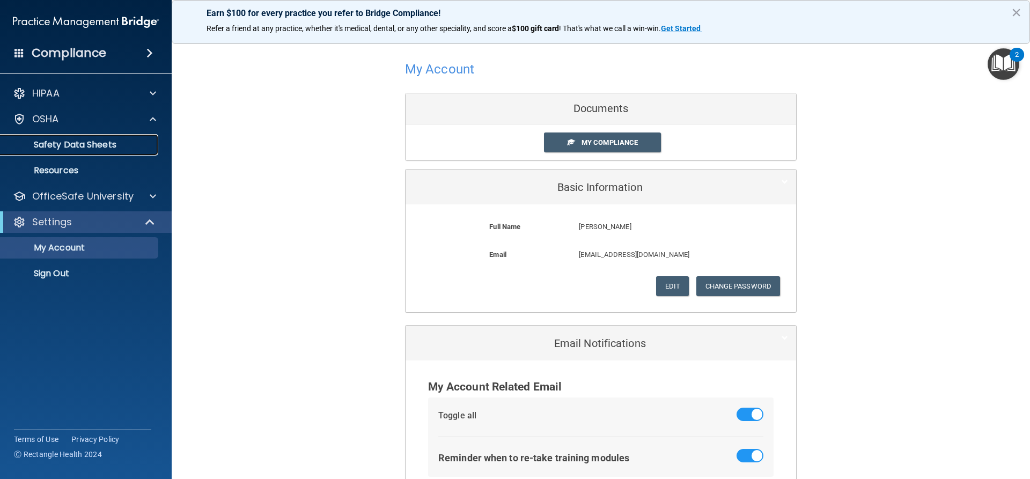
click at [109, 143] on p "Safety Data Sheets" at bounding box center [80, 145] width 146 height 11
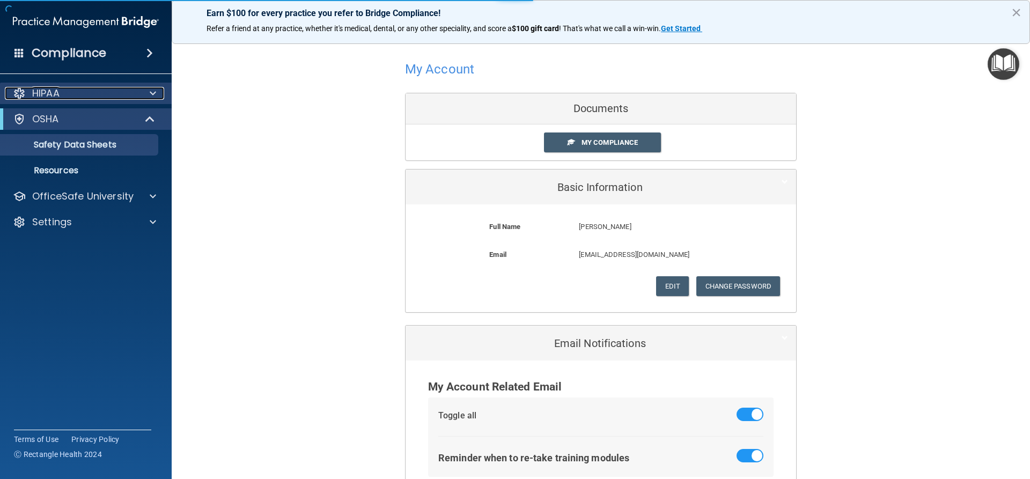
click at [113, 96] on div "HIPAA" at bounding box center [71, 93] width 133 height 13
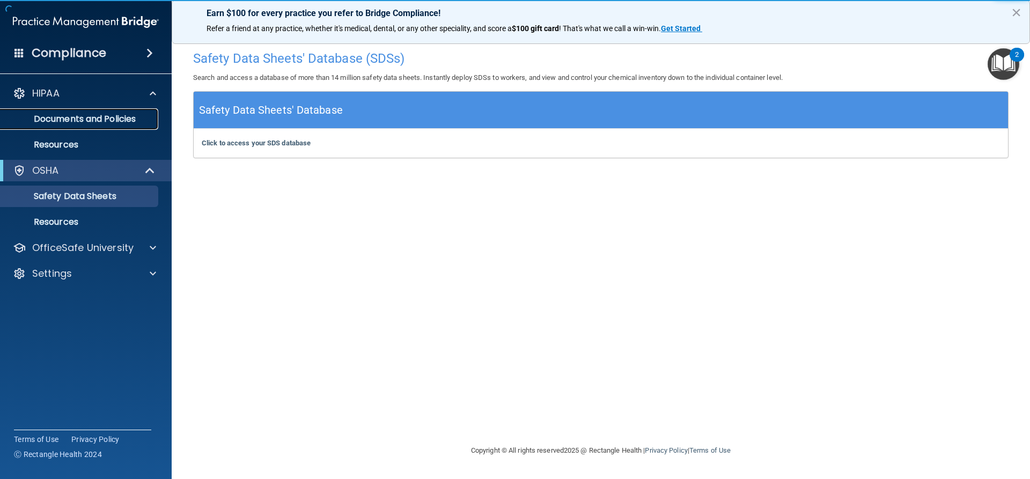
click at [115, 119] on p "Documents and Policies" at bounding box center [80, 119] width 146 height 11
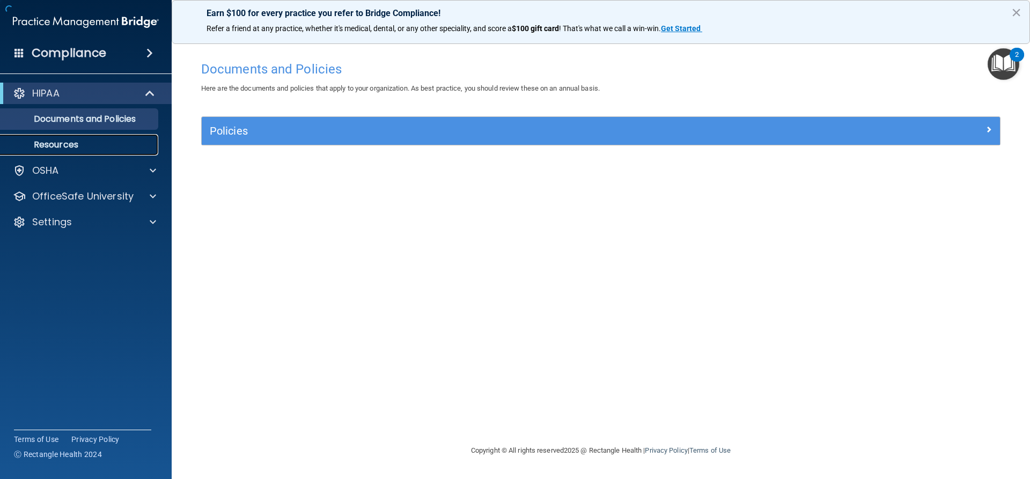
click at [79, 151] on link "Resources" at bounding box center [73, 144] width 169 height 21
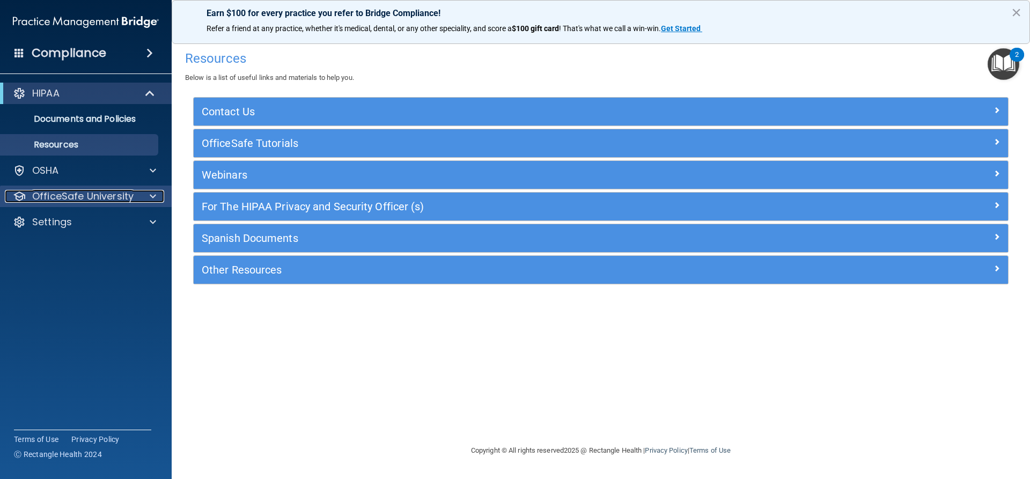
click at [80, 202] on p "OfficeSafe University" at bounding box center [82, 196] width 101 height 13
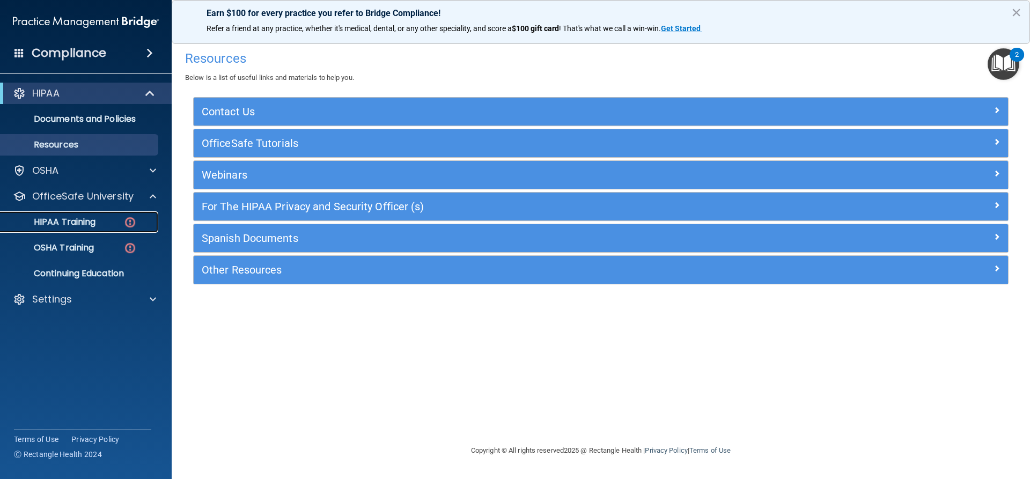
click at [79, 221] on p "HIPAA Training" at bounding box center [51, 222] width 89 height 11
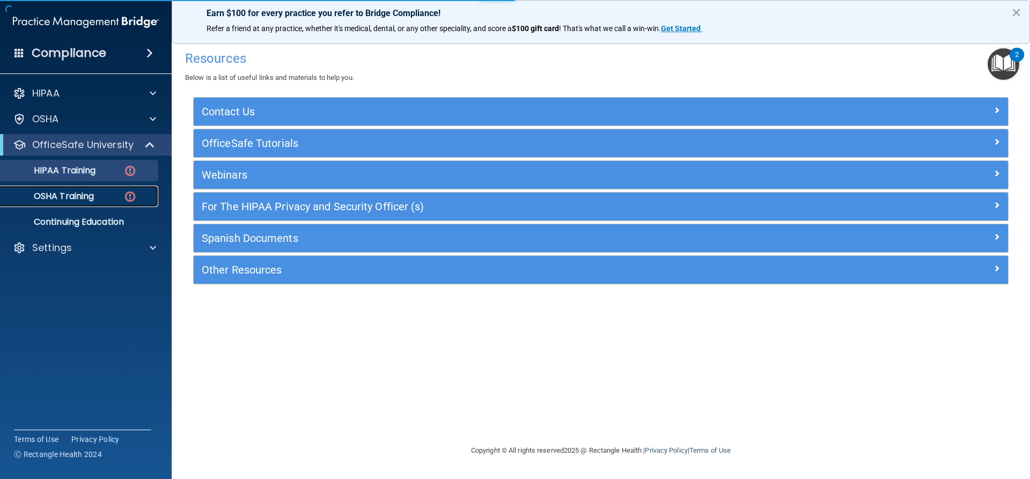
click at [92, 203] on link "OSHA Training" at bounding box center [73, 196] width 169 height 21
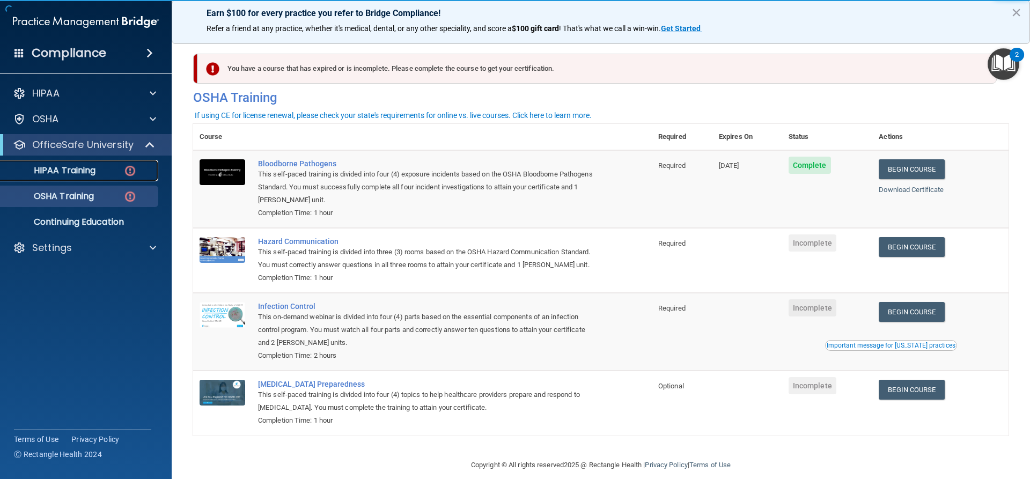
click at [109, 170] on div "HIPAA Training" at bounding box center [80, 170] width 146 height 11
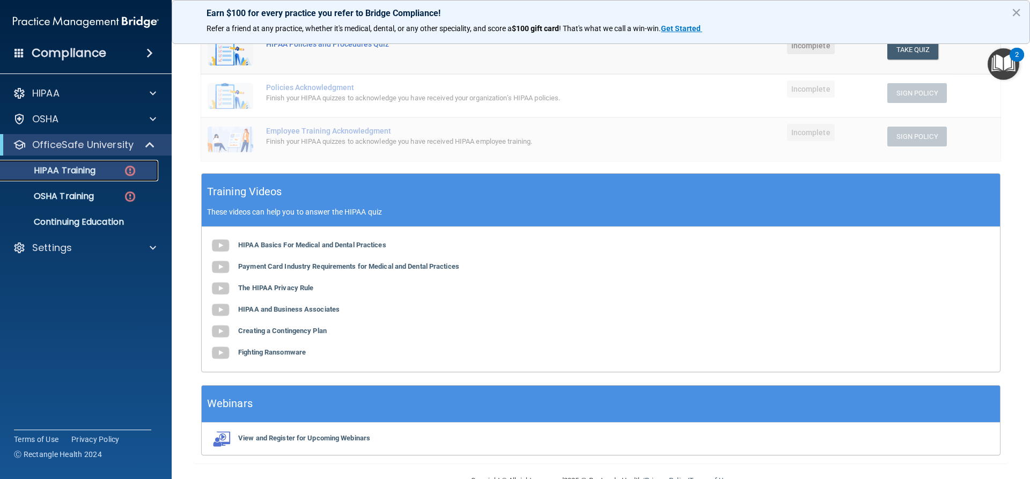
scroll to position [273, 0]
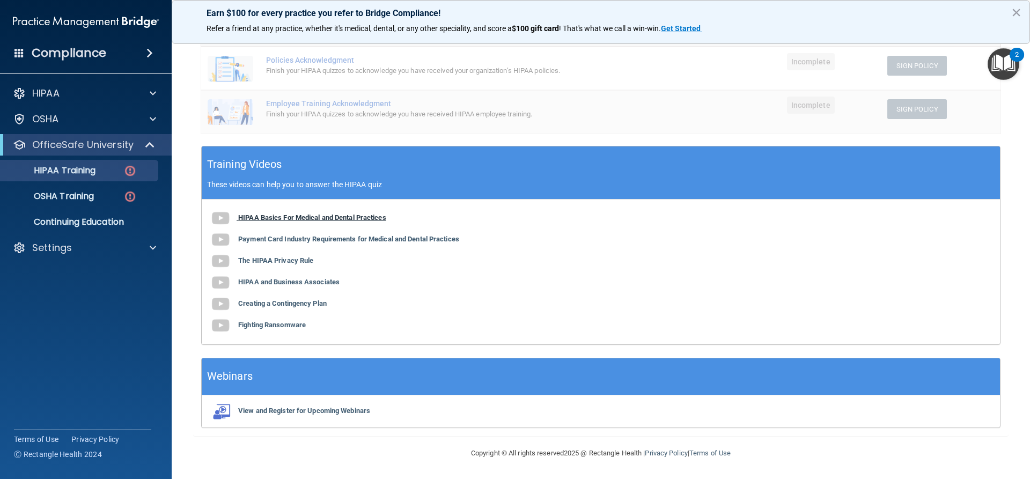
click at [339, 218] on b "HIPAA Basics For Medical and Dental Practices" at bounding box center [312, 218] width 148 height 8
